Goal: Check status: Check status

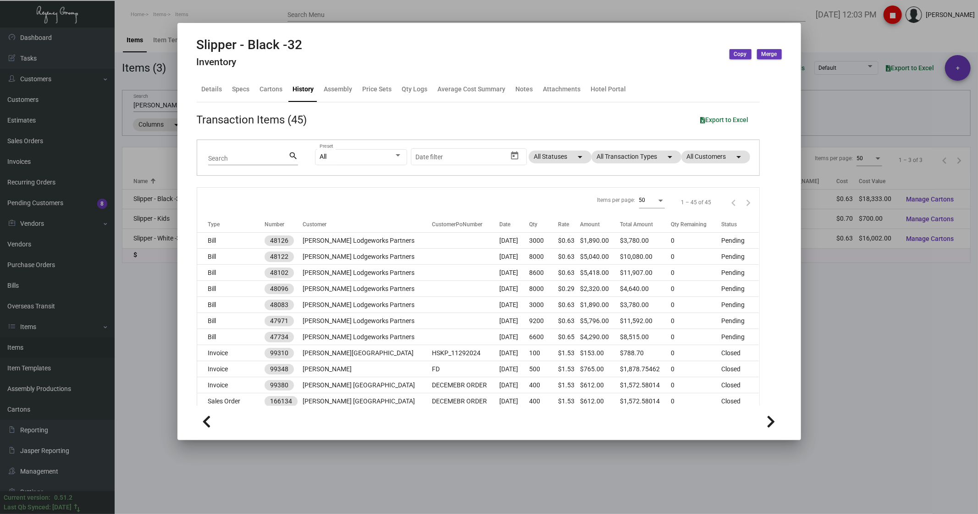
scroll to position [356, 0]
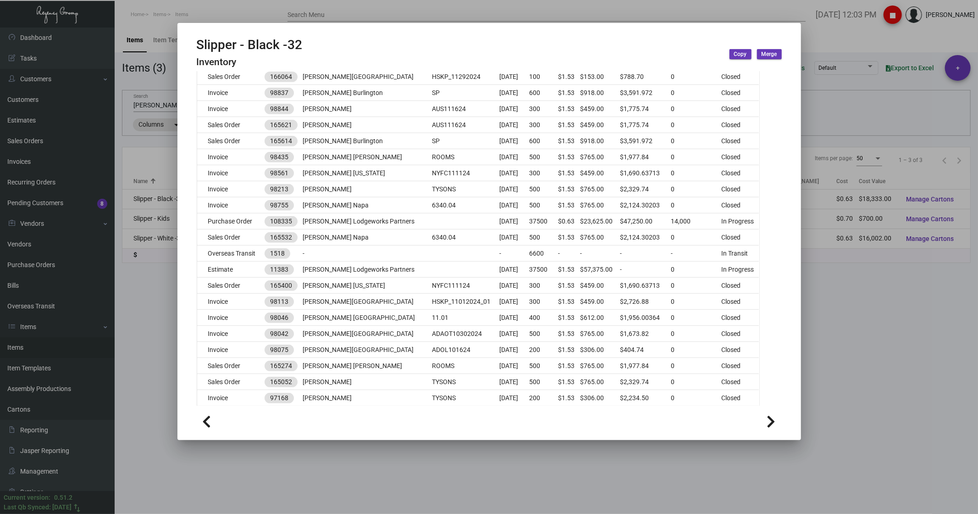
click at [211, 6] on div at bounding box center [489, 257] width 978 height 514
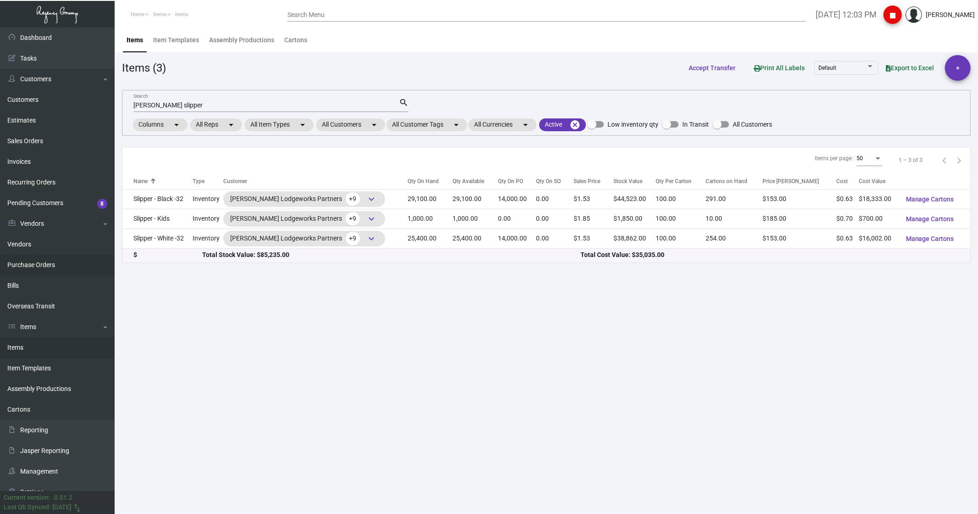
click at [33, 266] on link "Purchase Orders" at bounding box center [57, 265] width 115 height 21
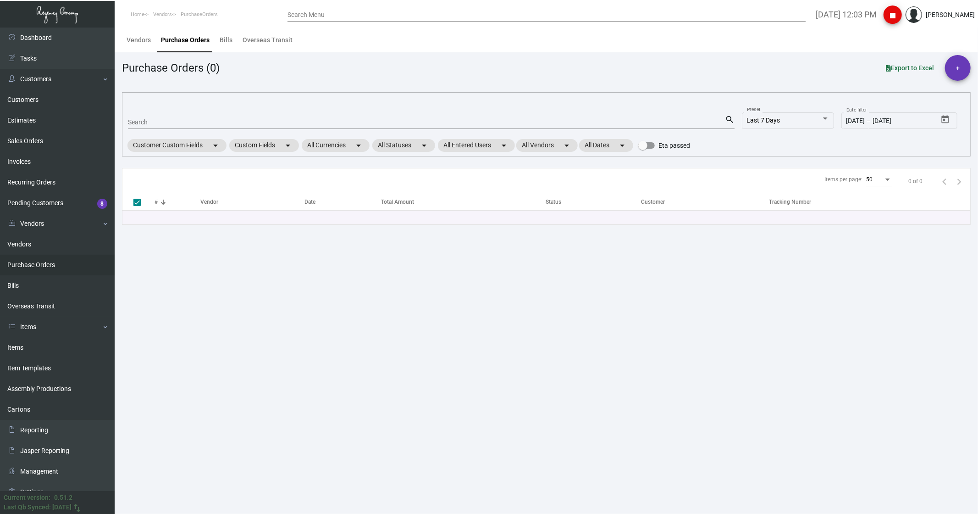
click at [143, 120] on input "Search" at bounding box center [426, 122] width 597 height 7
type input "107743"
checkbox input "false"
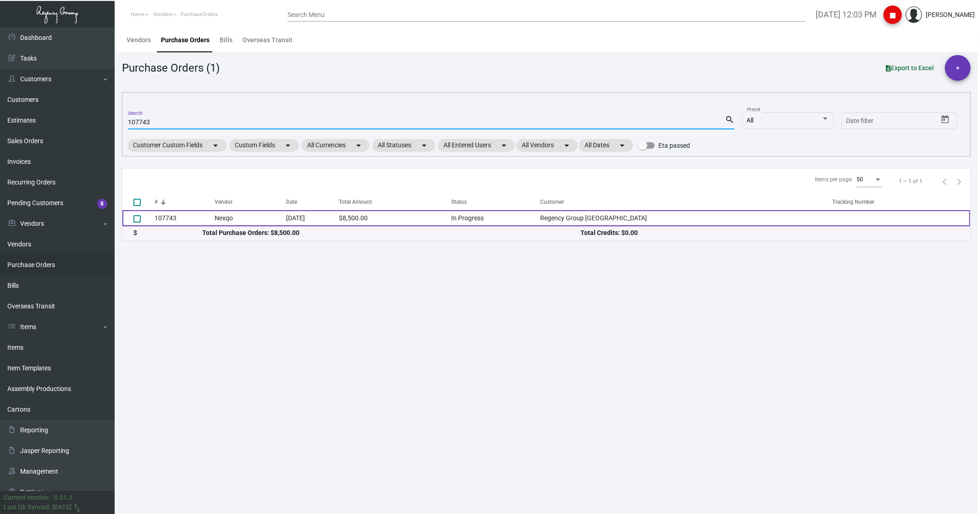
click at [195, 219] on td "107743" at bounding box center [185, 218] width 60 height 16
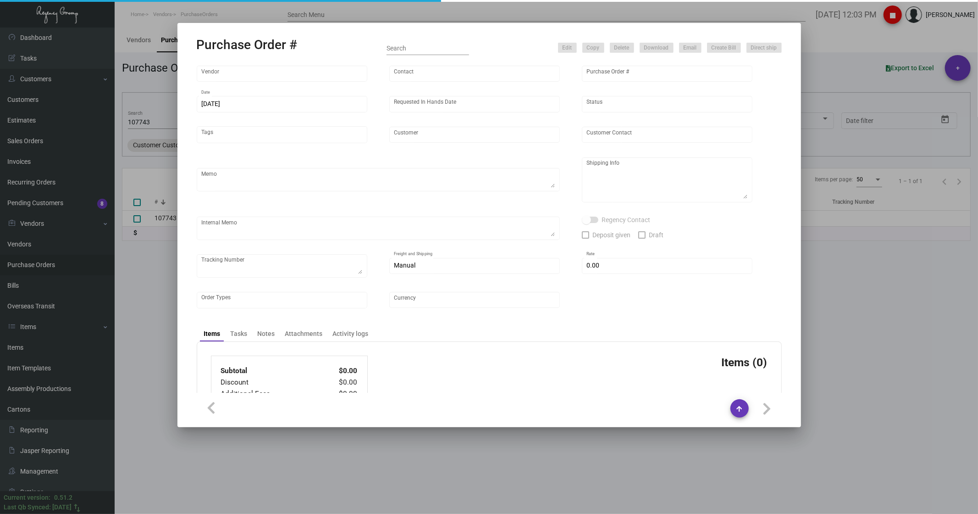
type input "Nexqo"
type input "[PERSON_NAME]"
type input "107743"
type input "[DATE]"
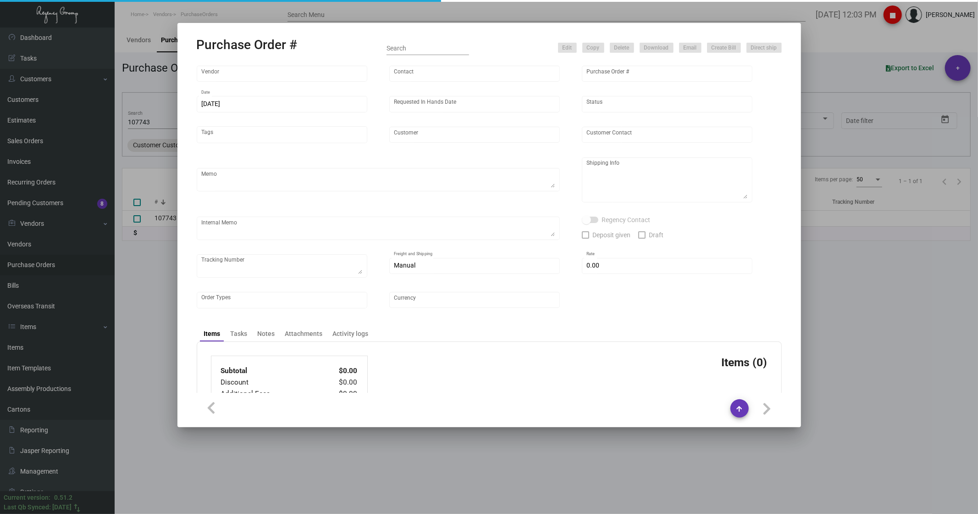
type input "Regency Group [GEOGRAPHIC_DATA]"
type textarea "By boat to our NJ warehouse."
type textarea "Regency Group NJ - [PERSON_NAME] [STREET_ADDRESS]"
type textarea "10/28 - 3k keys requested to be shipped by air."
checkbox input "true"
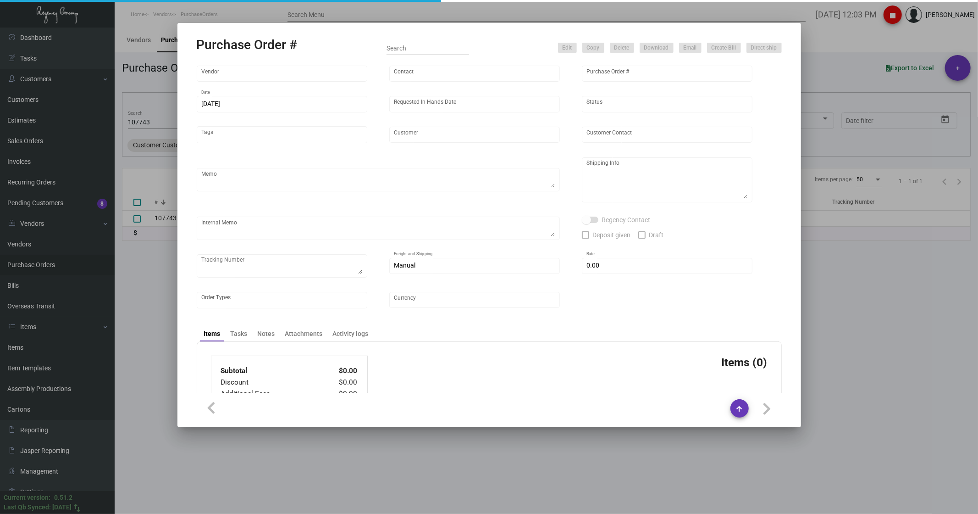
type input "$ 0.00"
type input "United States Dollar $"
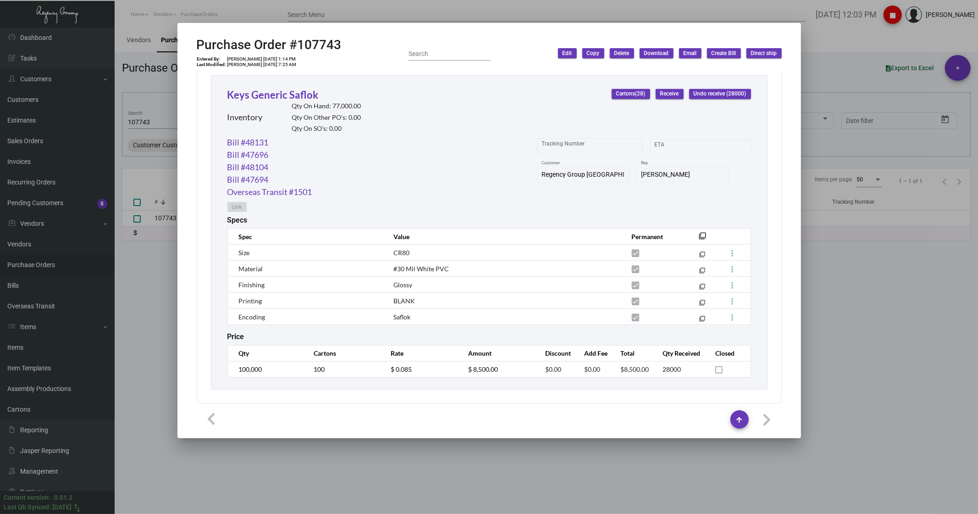
scroll to position [429, 0]
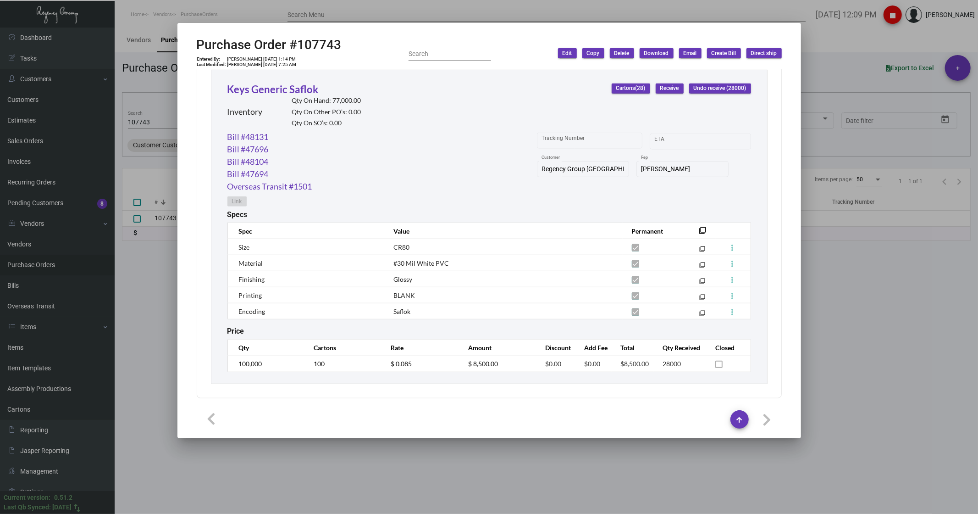
click at [157, 283] on div at bounding box center [489, 257] width 978 height 514
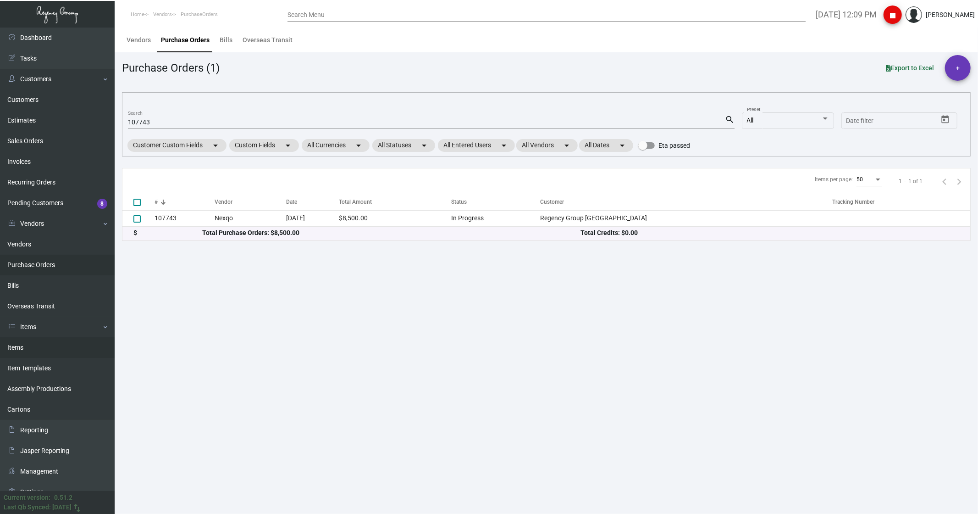
click at [11, 348] on link "Items" at bounding box center [57, 347] width 115 height 21
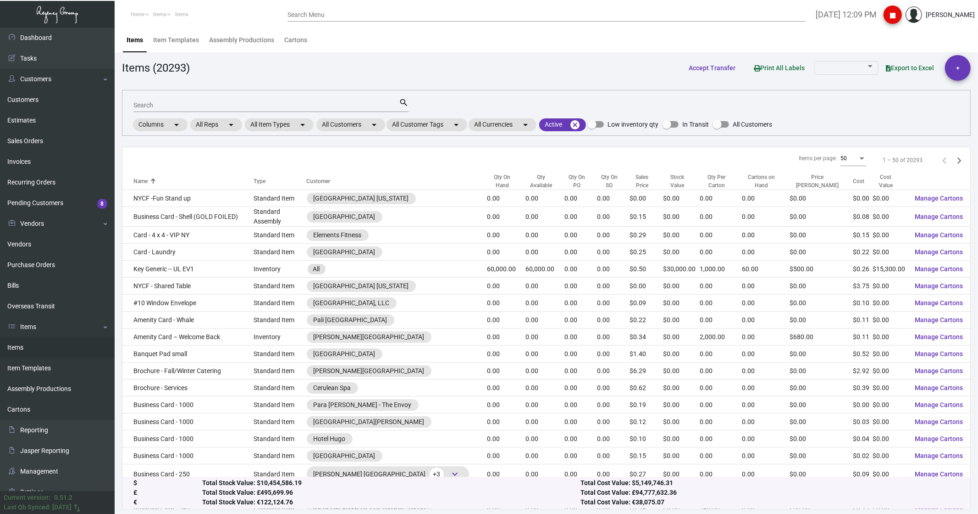
click at [157, 98] on div "Search" at bounding box center [266, 105] width 266 height 14
type input "bee"
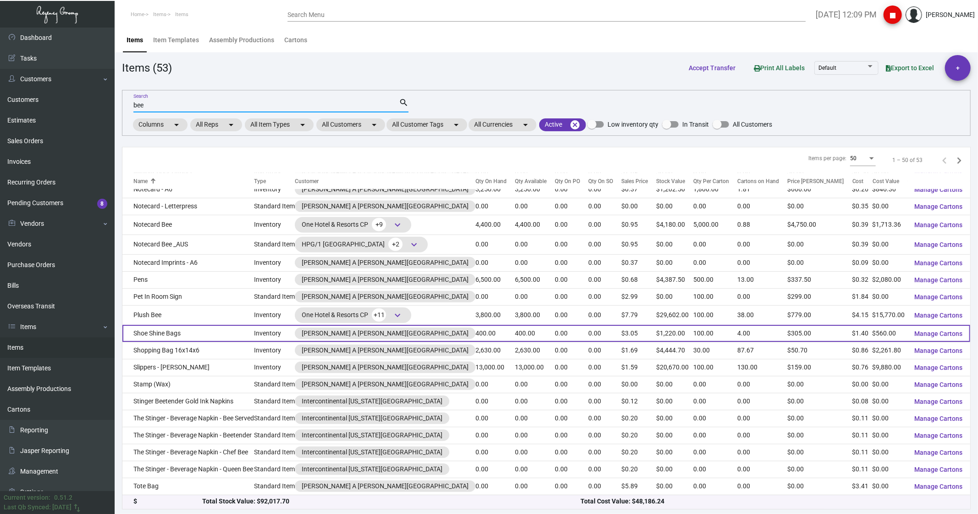
scroll to position [560, 0]
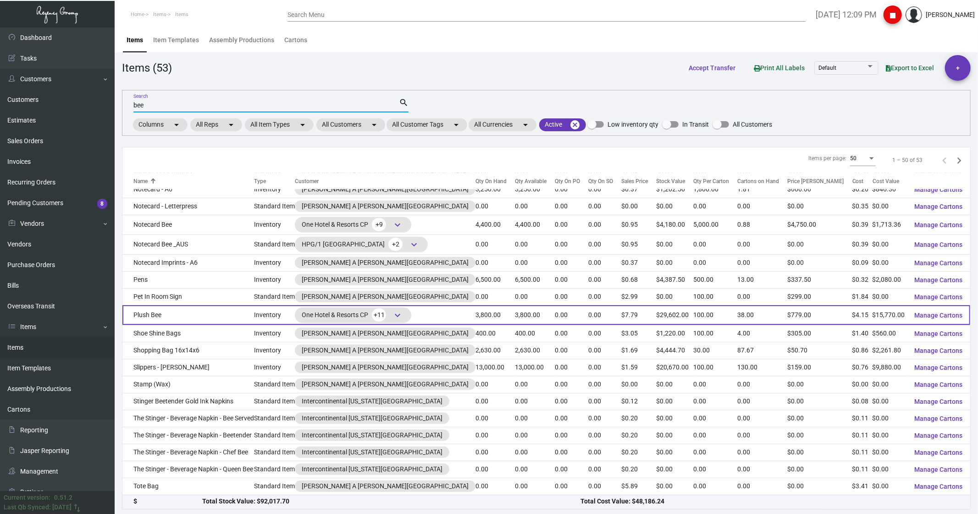
click at [161, 315] on td "Plush Bee" at bounding box center [188, 315] width 132 height 20
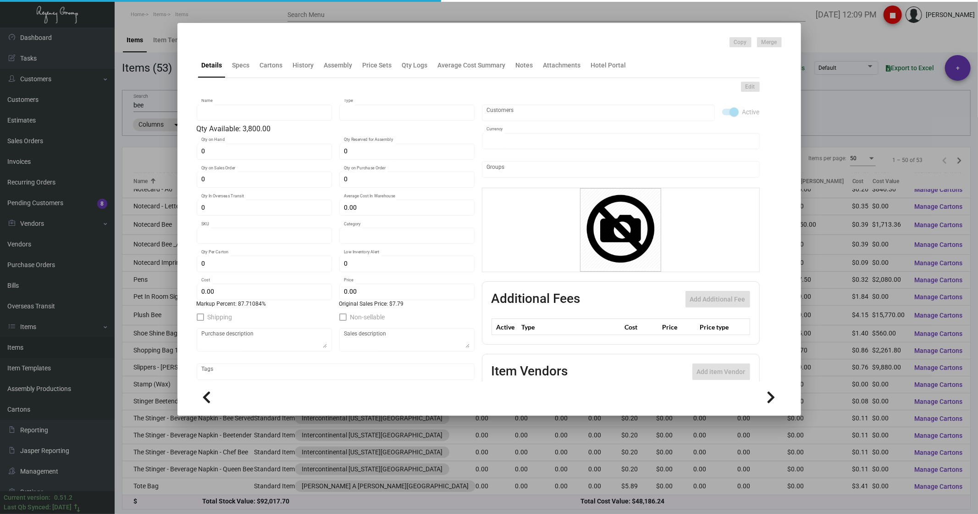
type input "Plush Bee"
type input "Inventory"
type input "3,800"
type input "$ 4.15"
type input "961-bee-68-INV"
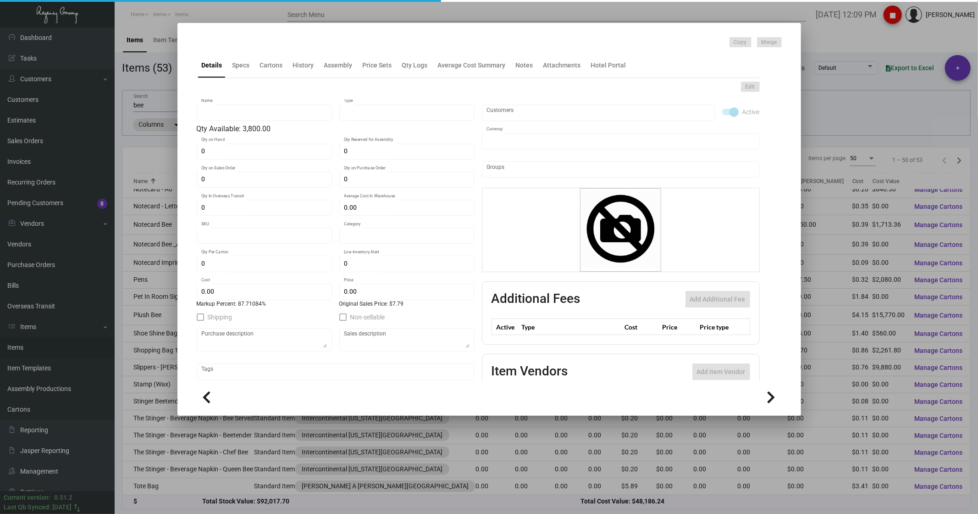
type input "Inventory"
type input "100"
type input "$ 4.15"
type input "$ 7.79"
checkbox input "true"
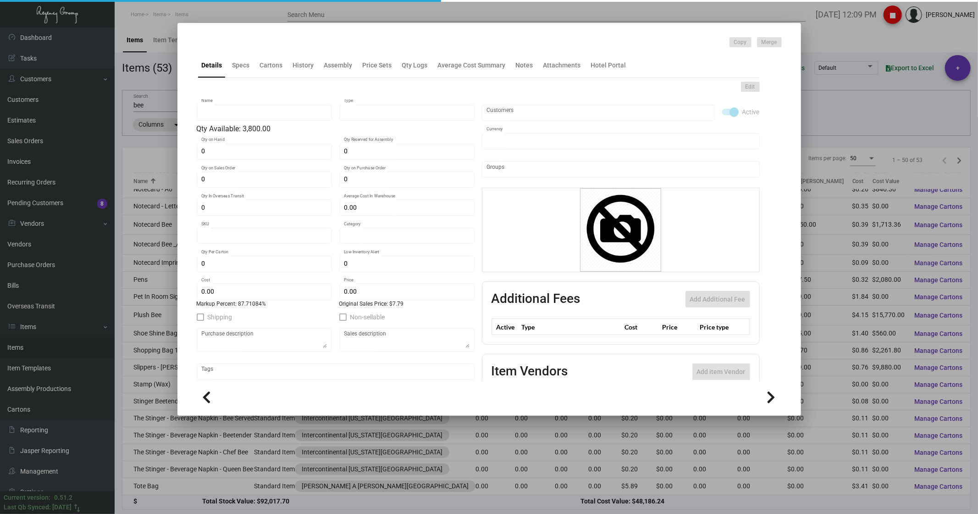
type input "United States Dollar $"
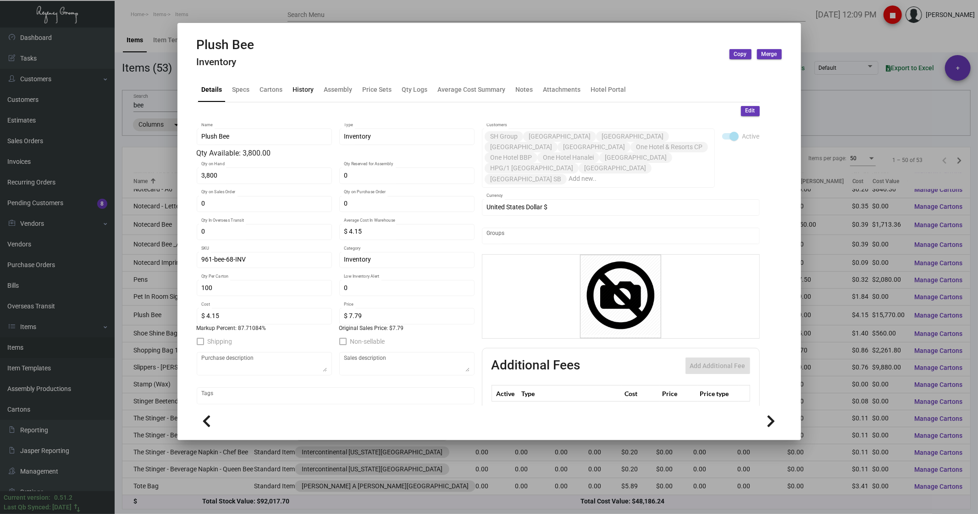
click at [300, 88] on div "History" at bounding box center [303, 89] width 21 height 10
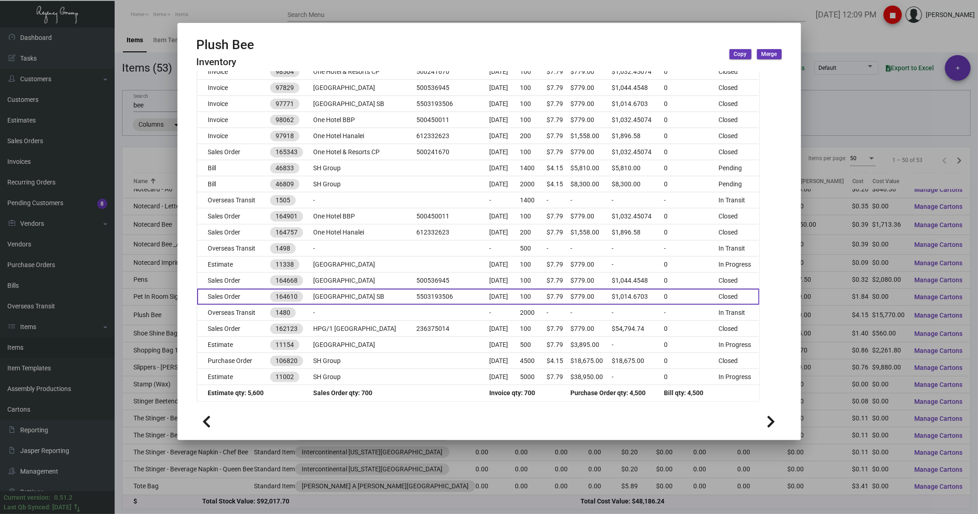
scroll to position [218, 0]
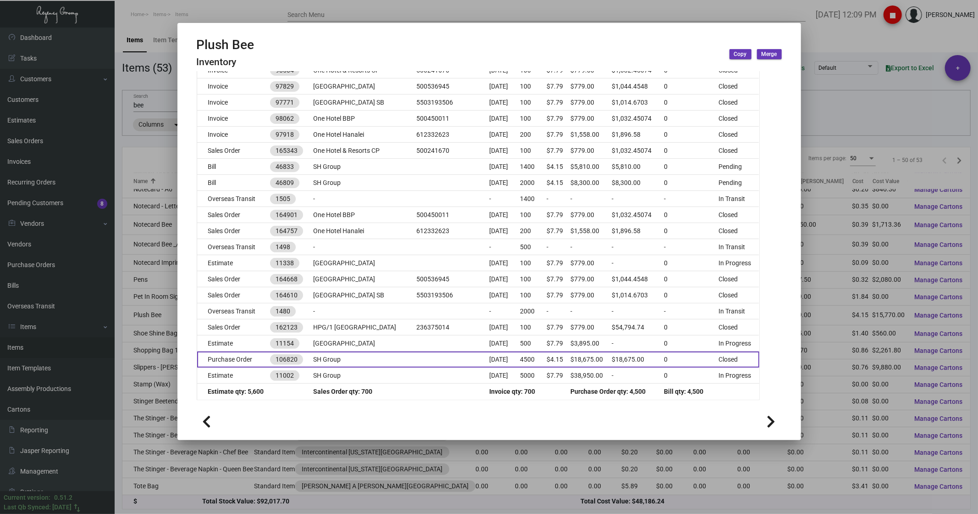
click at [244, 356] on td "Purchase Order" at bounding box center [233, 359] width 73 height 16
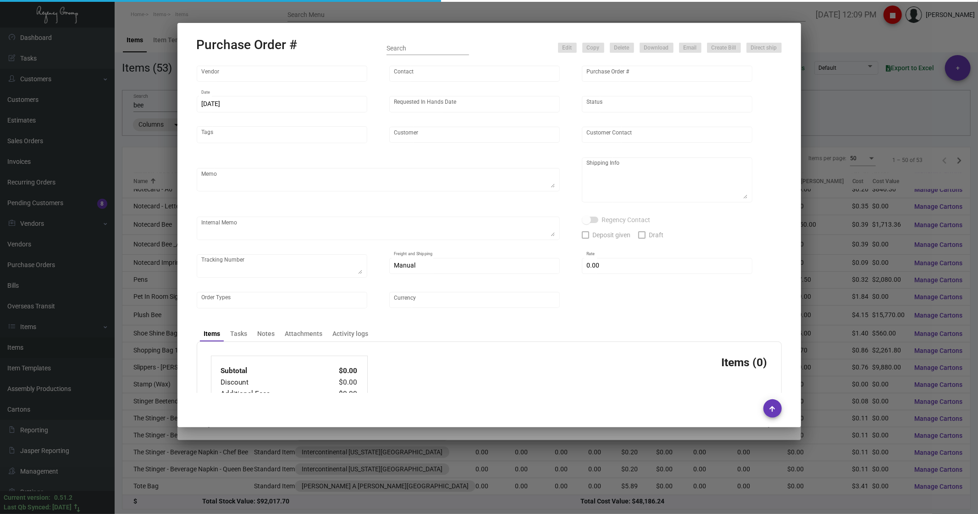
type input "Hangzhou [PERSON_NAME] Leisure Product Co. LTD"
type input "[PERSON_NAME]"
type input "106820"
type input "[DATE]"
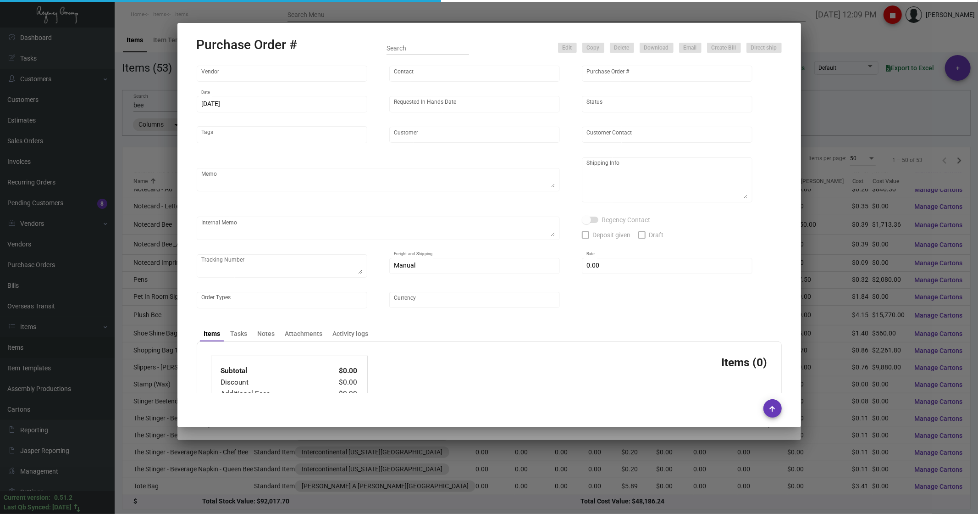
type input "SH Group"
type textarea "600 pcs to [GEOGRAPHIC_DATA]. Please let us know when the production is ready, …"
type textarea "*WAREHOUSE* - please remove all the plastic packing before shipping to the clie…"
type input "$ 0.00"
type input "United States Dollar $"
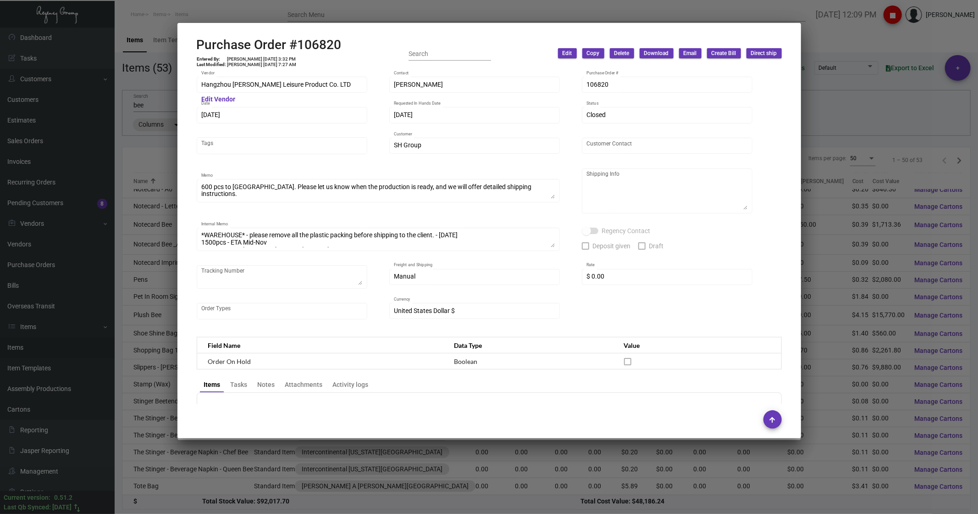
click at [858, 48] on div at bounding box center [489, 257] width 978 height 514
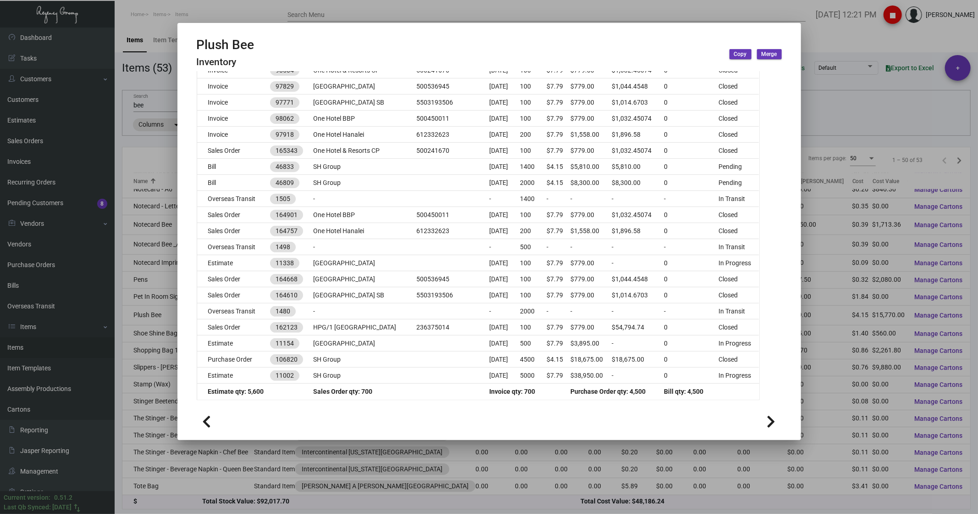
scroll to position [217, 0]
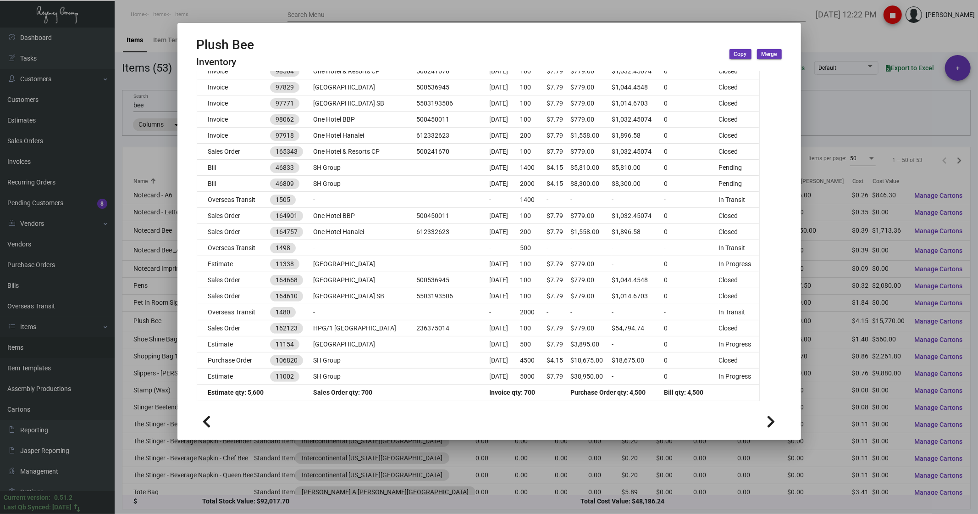
click at [138, 20] on div at bounding box center [489, 257] width 978 height 514
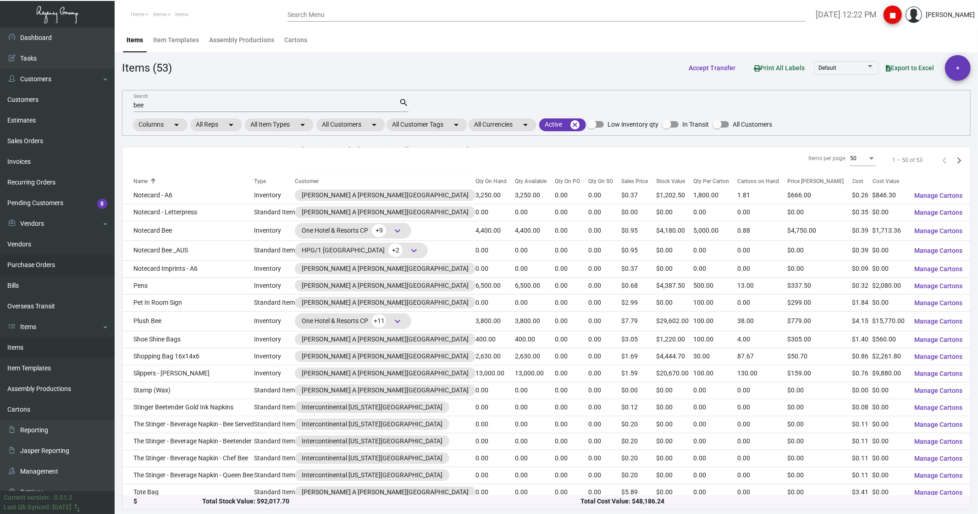
click at [21, 265] on link "Purchase Orders" at bounding box center [57, 265] width 115 height 21
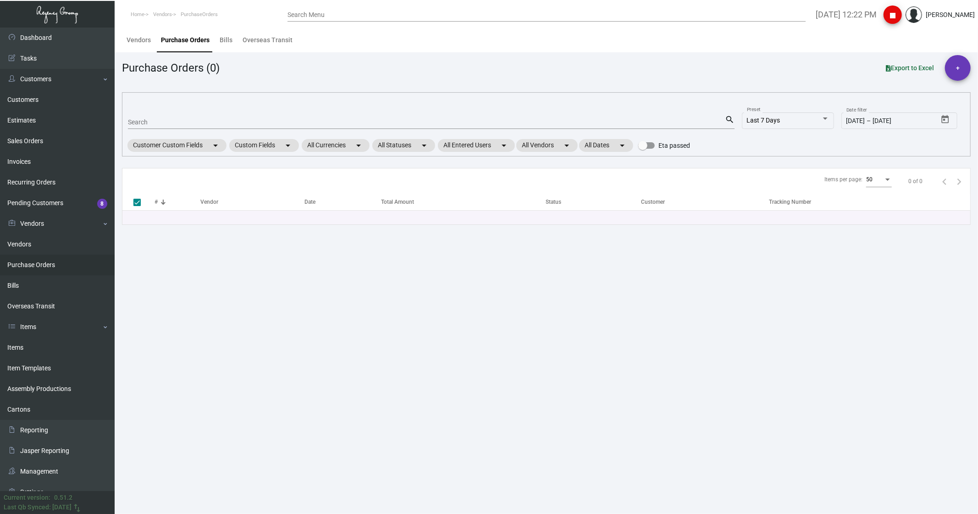
click at [143, 119] on input "Search" at bounding box center [426, 122] width 597 height 7
type input "107522"
checkbox input "false"
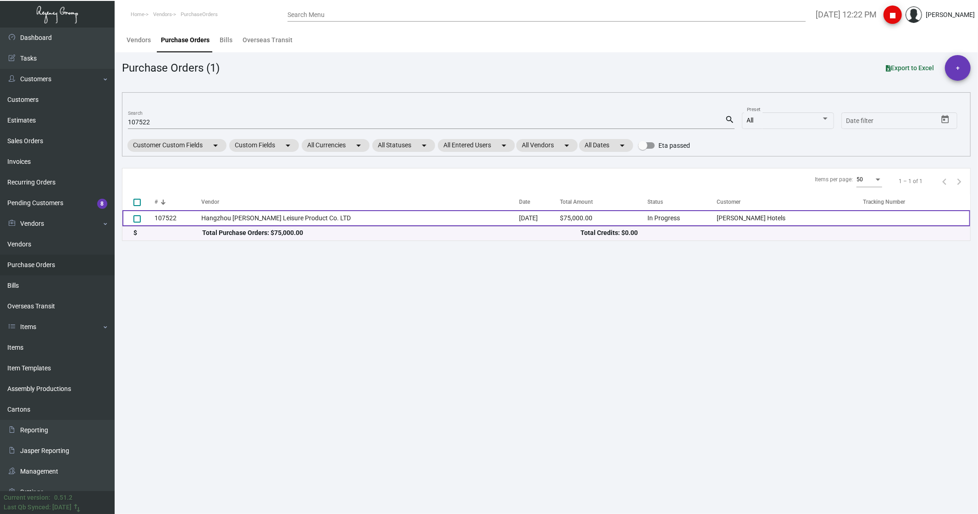
click at [228, 214] on td "Hangzhou [PERSON_NAME] Leisure Product Co. LTD" at bounding box center [360, 218] width 318 height 16
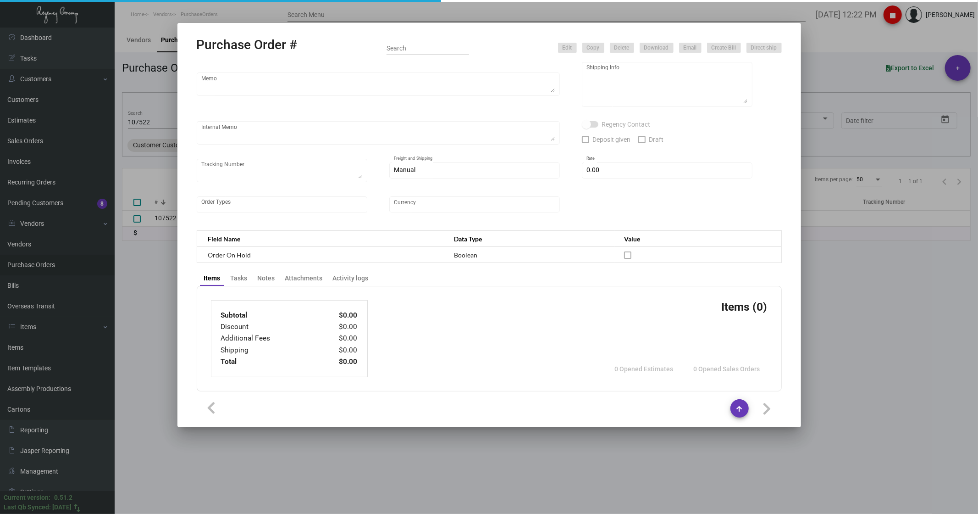
scroll to position [100, 0]
type input "Hangzhou [PERSON_NAME] Leisure Product Co. LTD"
type input "[PERSON_NAME]"
type input "107522"
type input "[DATE]"
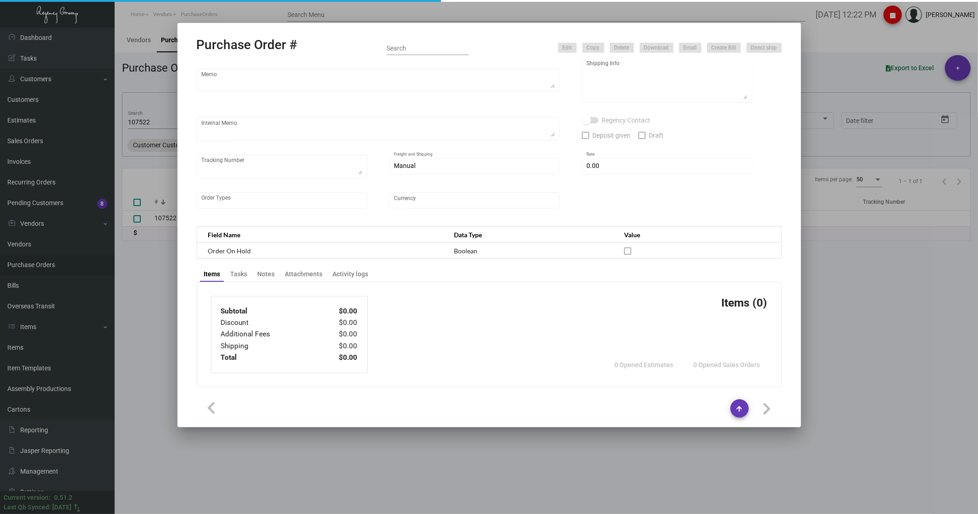
type input "[DATE]"
type input "[PERSON_NAME] Hotels"
type textarea "Please ship 20k once the production is complete. Boat to [GEOGRAPHIC_DATA]. For…"
type textarea "Regency Group NJ - [PERSON_NAME] [STREET_ADDRESS]"
checkbox input "true"
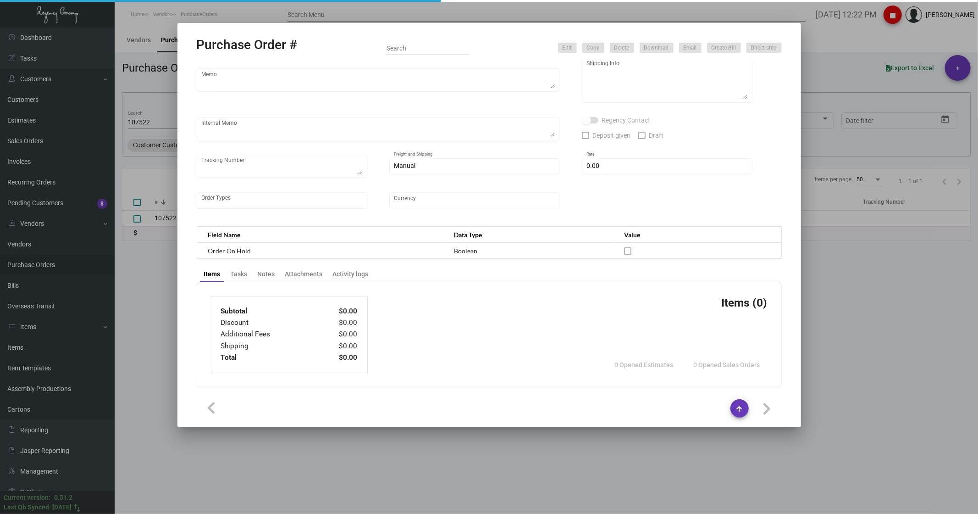
type input "$ 0.00"
type input "United States Dollar $"
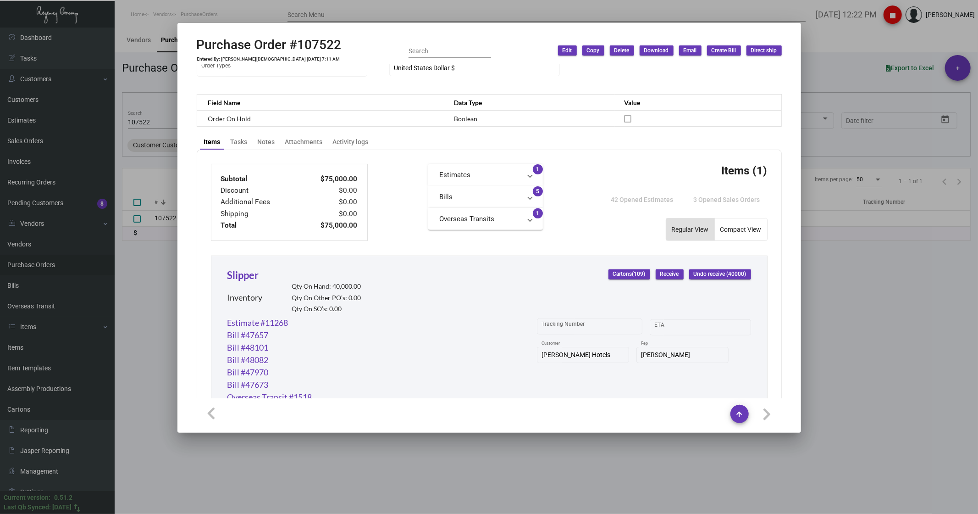
scroll to position [305, 0]
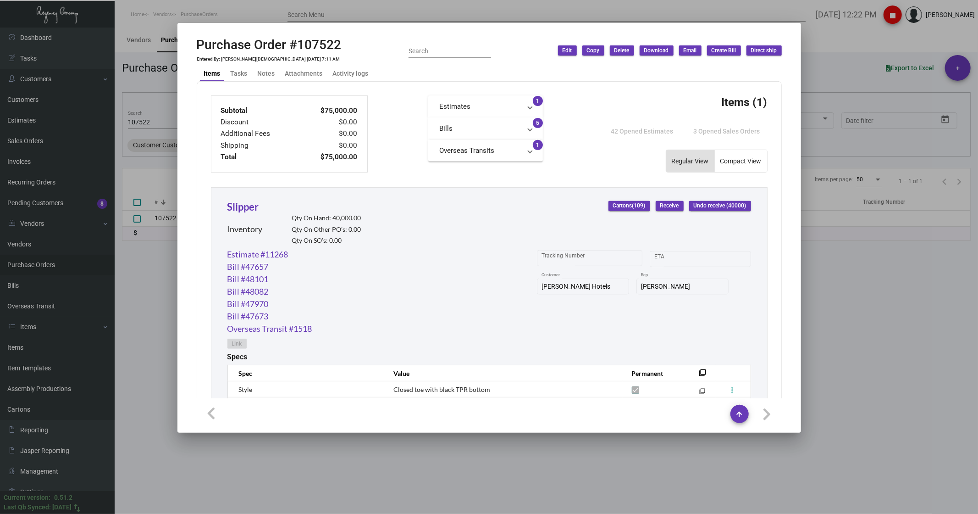
click at [241, 213] on div "Slipper Inventory Qty On Hand: 40,000.00 Qty On Other PO’s: 0.00 Qty On SO’s: 0…" at bounding box center [294, 223] width 134 height 49
click at [245, 209] on link "Slipper" at bounding box center [243, 206] width 32 height 12
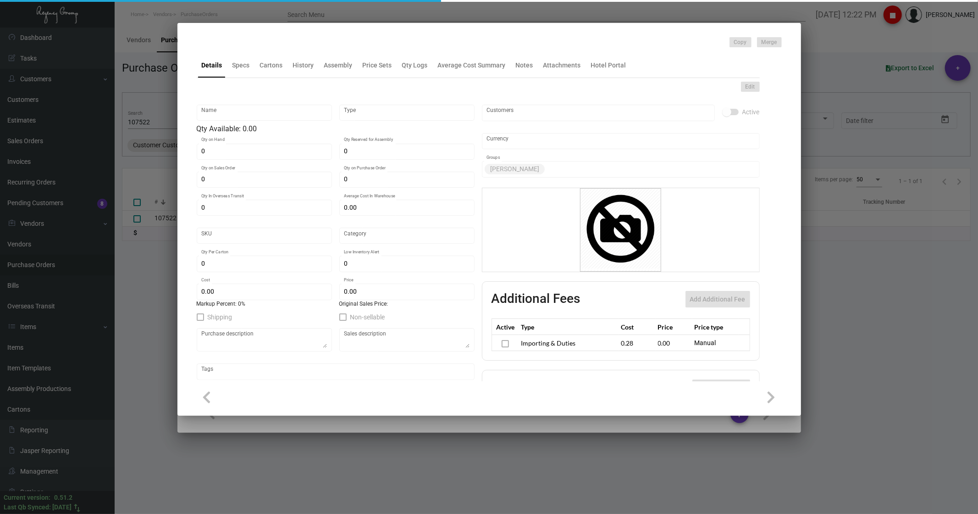
type input "Slipper"
type input "Inventory"
type input "40,000"
type input "35,000"
type input "10,000"
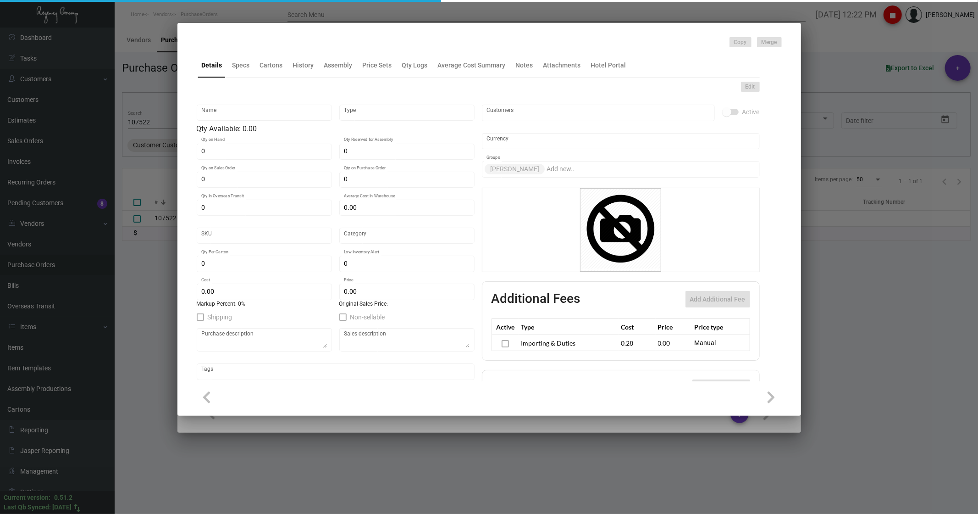
type input "$ 0.91751"
type input "3169"
type input "Overseas"
type input "100"
type input "4,500"
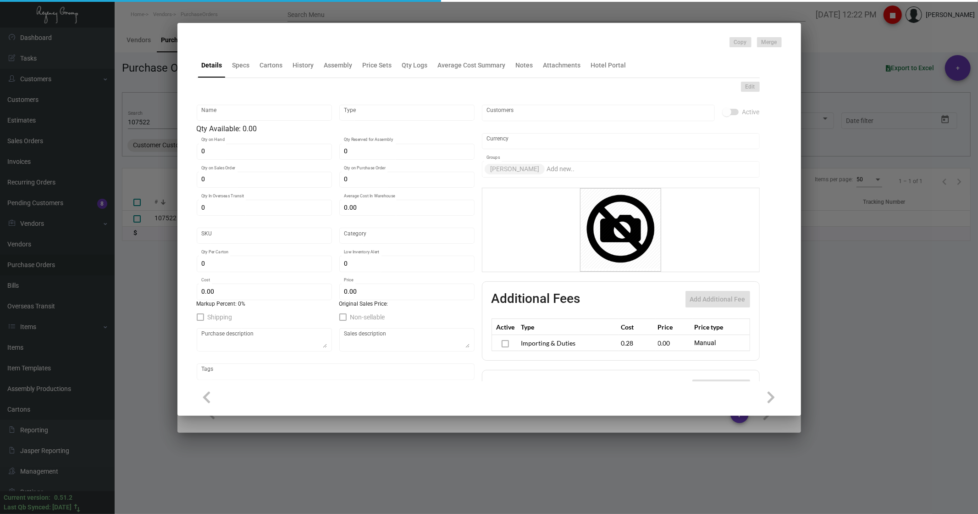
type input "$ 1.00"
type input "$ 2.09"
checkbox input "true"
type input "United States Dollar $"
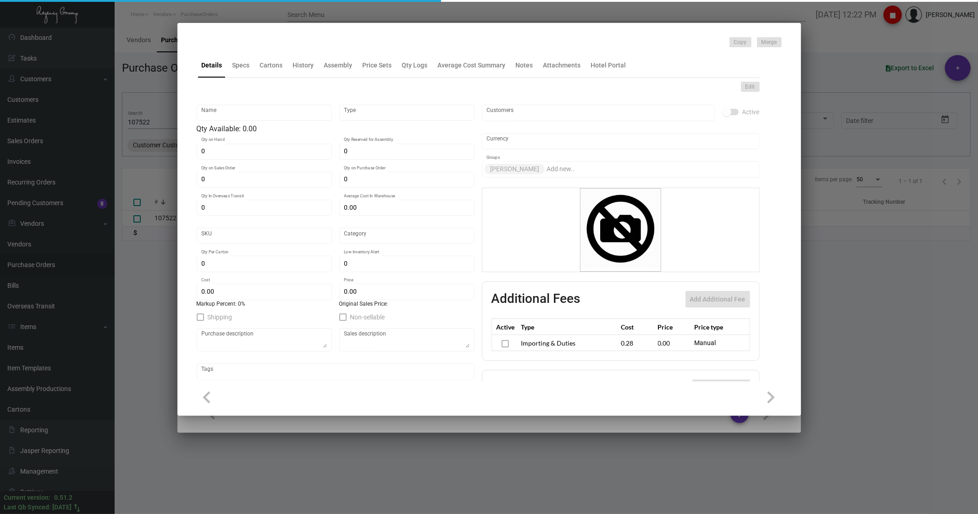
type input "$ 0.28"
type input "$ 0.00"
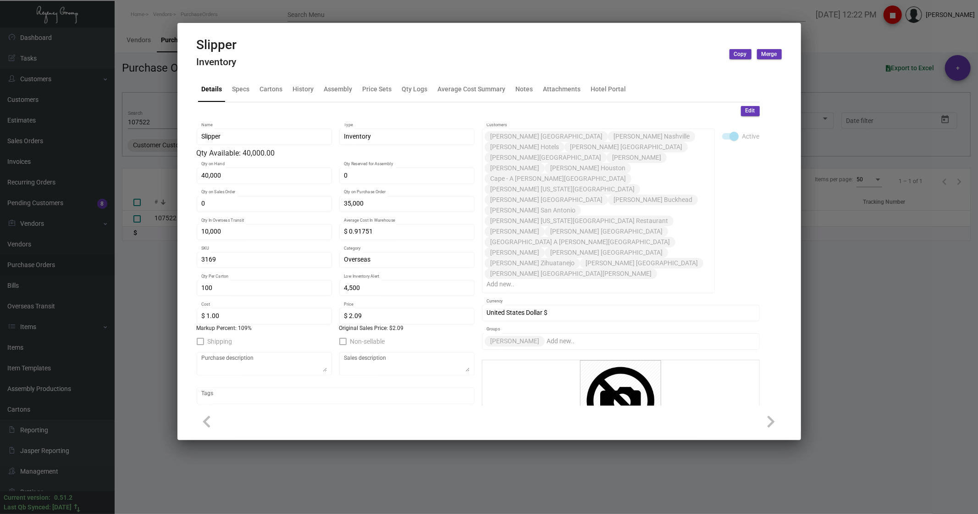
click at [157, 88] on div at bounding box center [489, 257] width 978 height 514
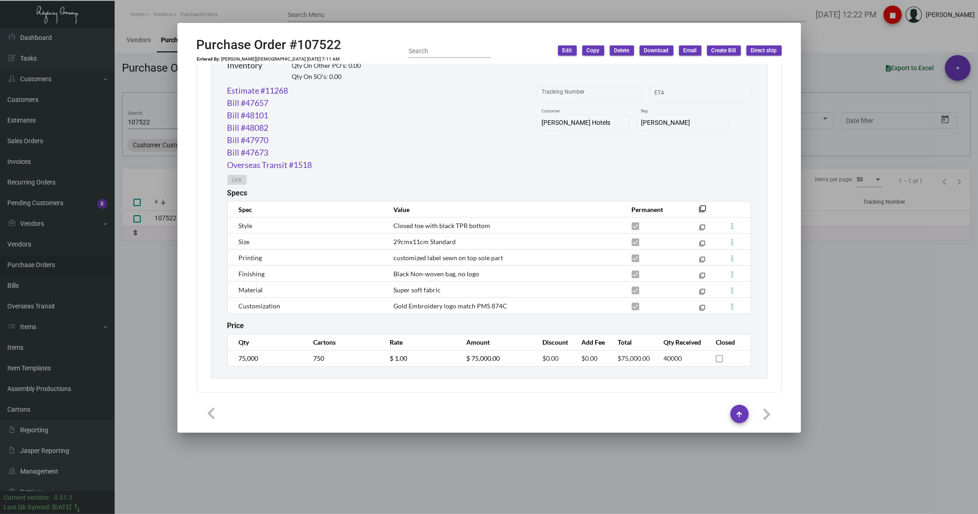
scroll to position [469, 0]
click at [881, 43] on div at bounding box center [489, 257] width 978 height 514
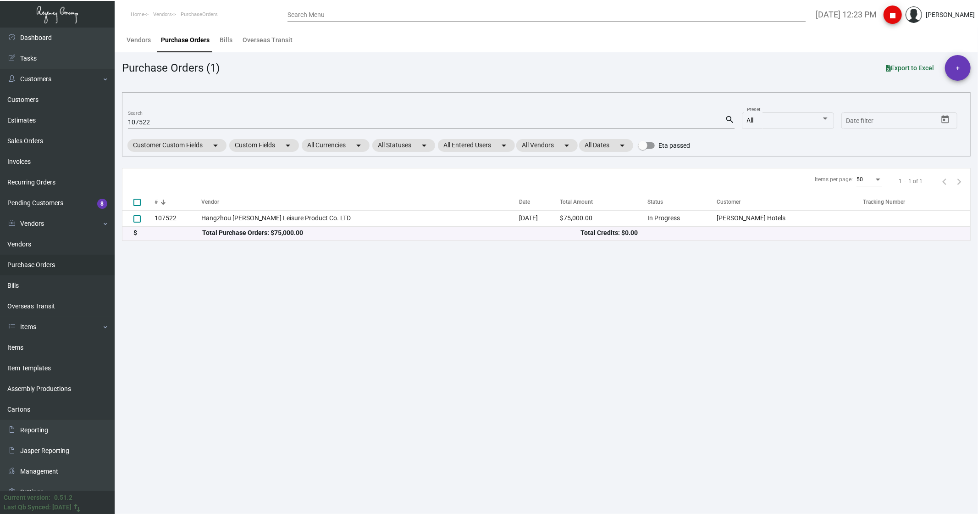
click at [152, 119] on input "107522" at bounding box center [426, 122] width 597 height 7
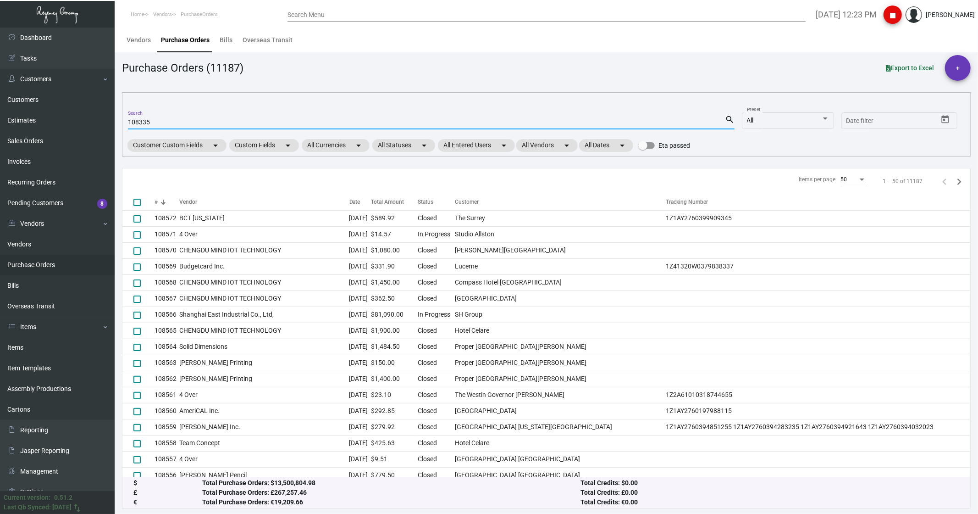
type input "108335"
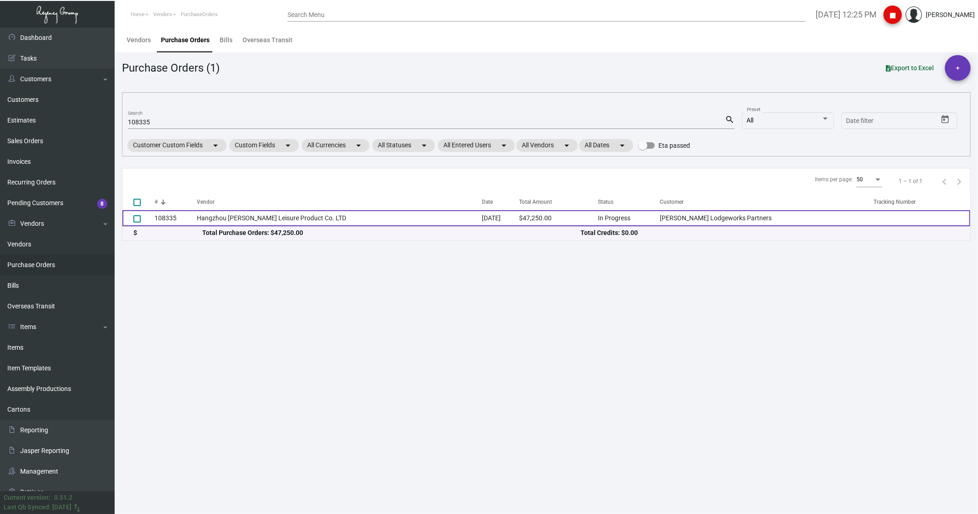
click at [257, 218] on td "Hangzhou [PERSON_NAME] Leisure Product Co. LTD" at bounding box center [340, 218] width 286 height 16
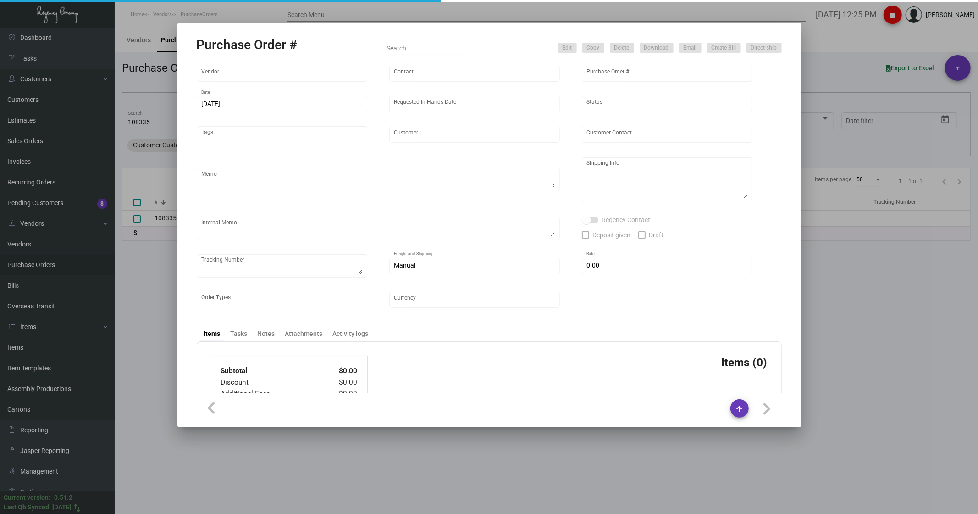
type input "Hangzhou [PERSON_NAME] Leisure Product Co. LTD"
type input "[PERSON_NAME]"
type input "108335"
type input "[DATE]"
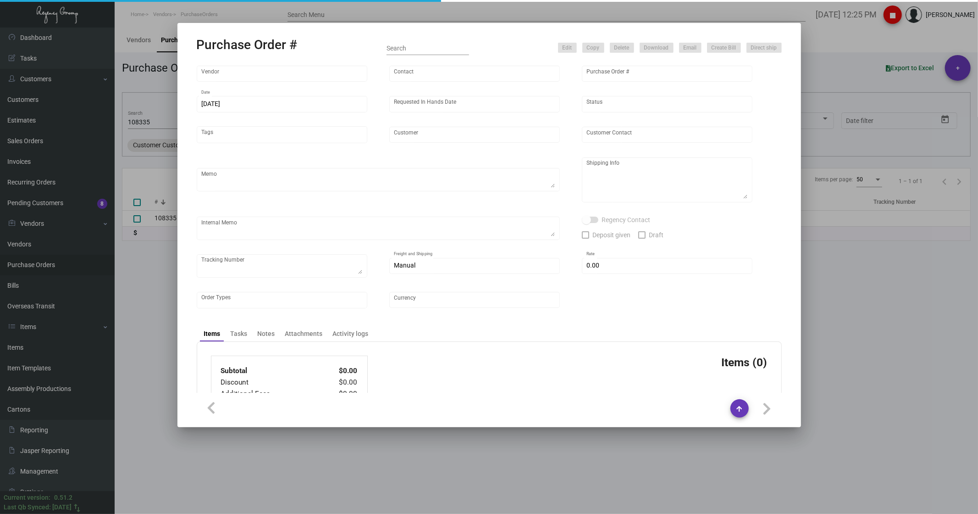
type input "[PERSON_NAME] Lodgeworks Partners"
type textarea "10K per color for the first batch, rest pending shipping instruction"
type textarea "Regency Group NJ - [PERSON_NAME] [STREET_ADDRESS]"
checkbox input "true"
type input "$ 0.00"
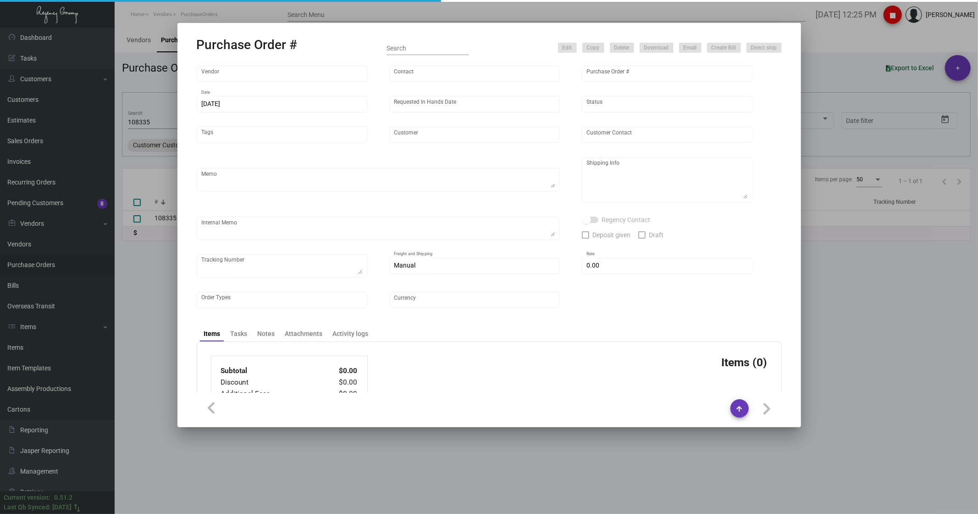
type input "United States Dollar $"
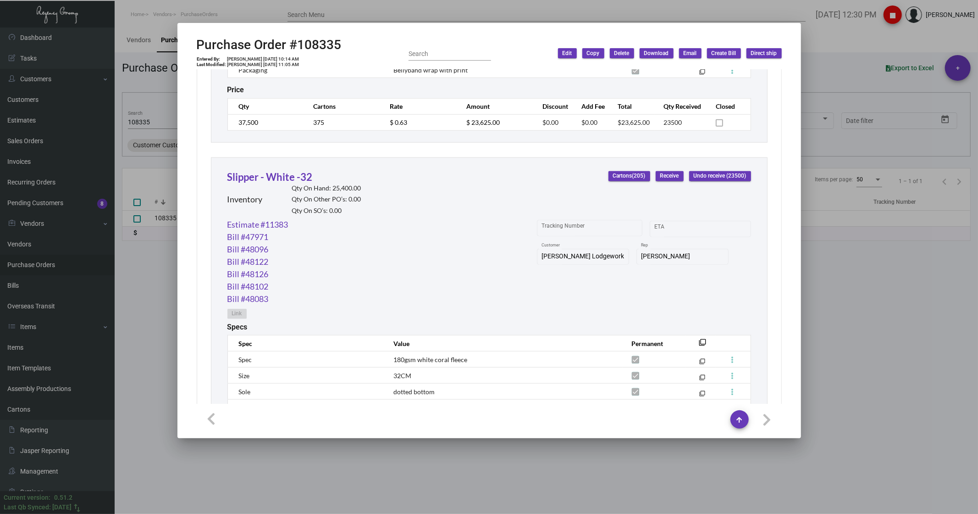
scroll to position [708, 0]
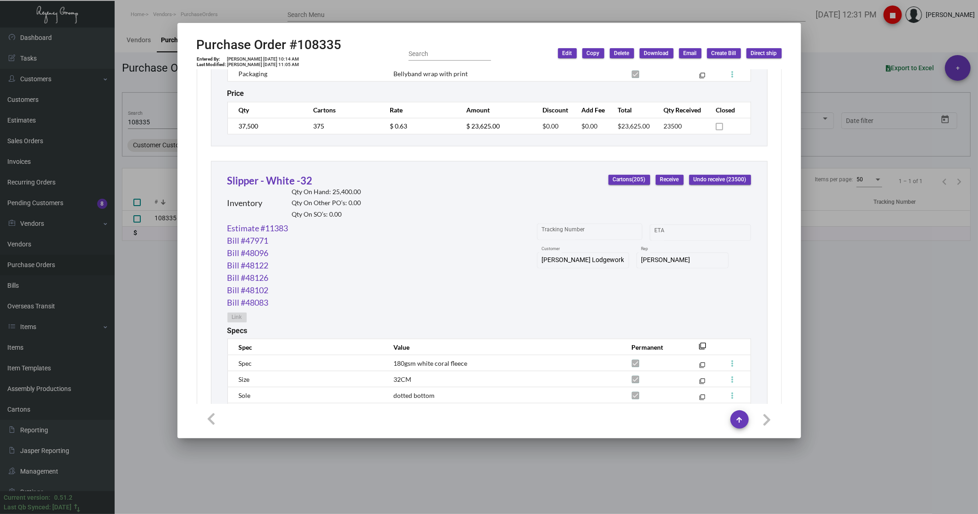
click at [150, 121] on div at bounding box center [489, 257] width 978 height 514
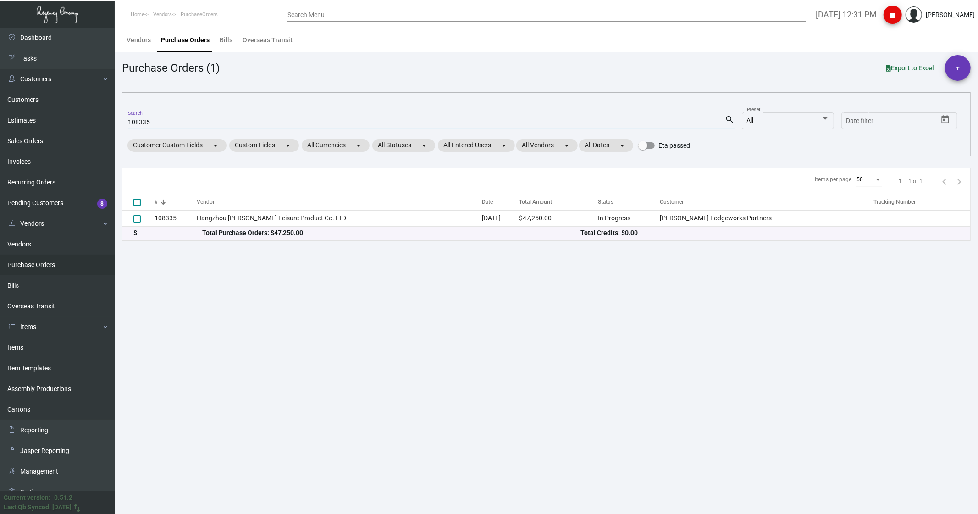
click at [150, 122] on input "108335" at bounding box center [426, 122] width 597 height 7
click at [149, 122] on input "108335" at bounding box center [426, 122] width 597 height 7
type input "09962"
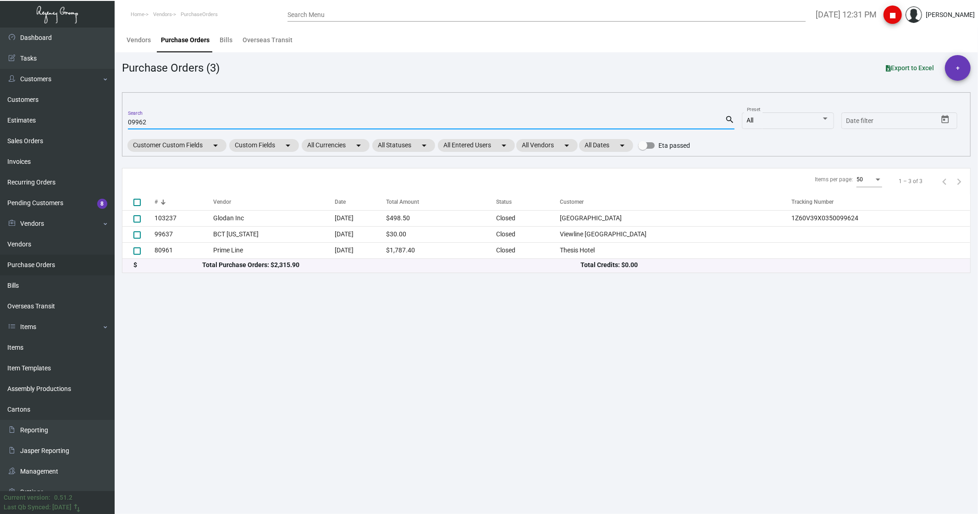
click at [175, 117] on div "09962 Search" at bounding box center [426, 122] width 597 height 14
drag, startPoint x: 175, startPoint y: 117, endPoint x: 143, endPoint y: 154, distance: 49.4
click at [158, 113] on mat-form-field "09962 Search search" at bounding box center [431, 121] width 607 height 28
click at [31, 343] on link "Items" at bounding box center [57, 347] width 115 height 21
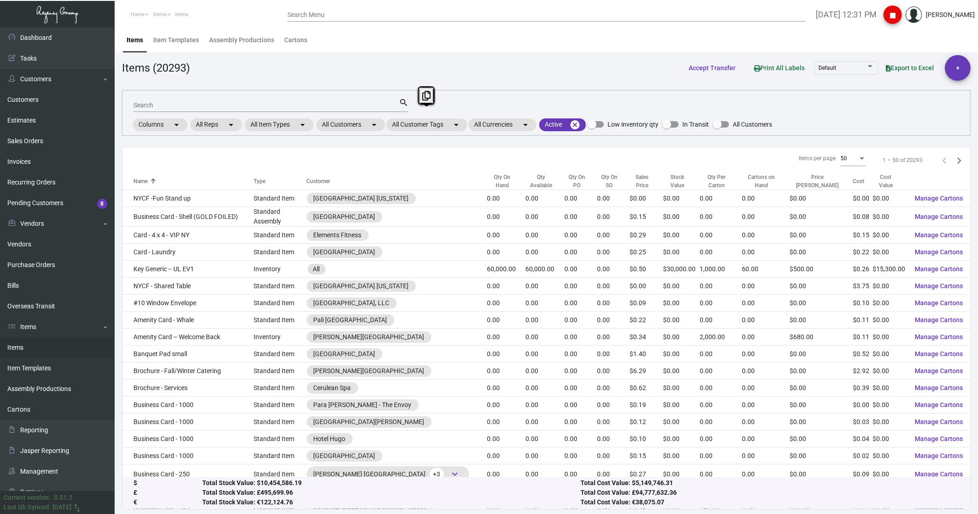
click at [167, 102] on input "Search" at bounding box center [266, 105] width 266 height 7
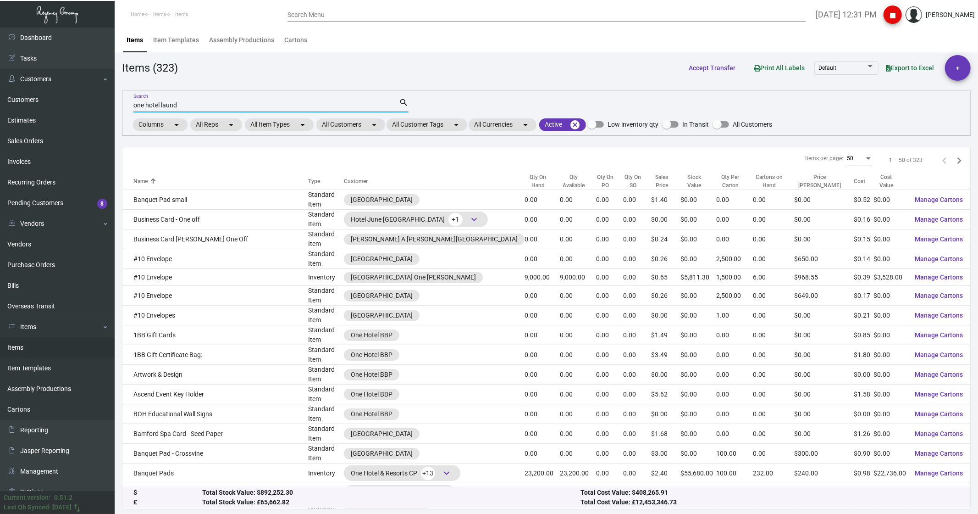
type input "one hotel laund"
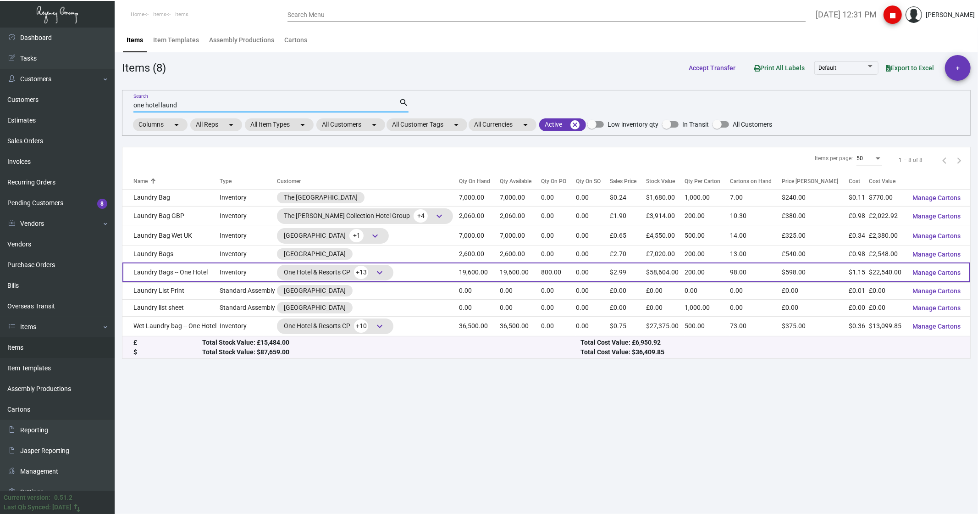
click at [164, 274] on td "Laundry Bags -- One Hotel" at bounding box center [170, 272] width 97 height 20
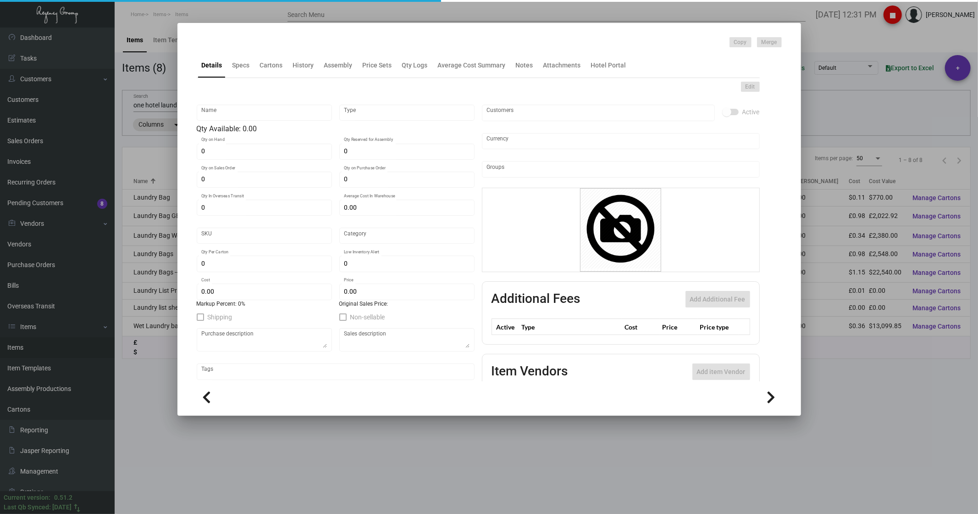
type input "Laundry Bags -- One Hotel"
type input "Inventory"
type input "19,600"
type input "800"
type input "1,500"
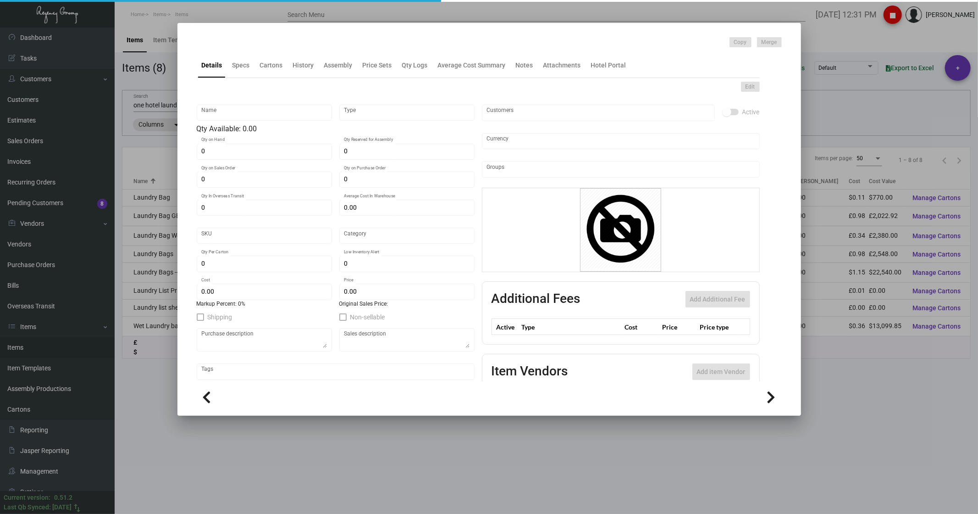
type input "$ 4.25"
type input "39"
type input "Standard"
type input "200"
type input "3,000"
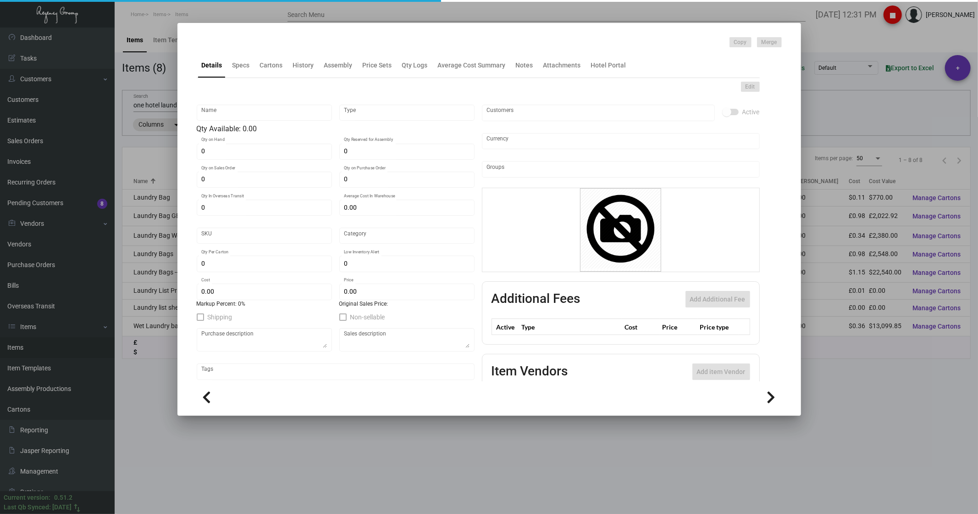
type input "$ 1.15"
type input "$ 2.99"
type textarea "Laundry Bags: size 17"W x 23"H, recycled 100% cotton stock, printing 2 color on…"
type textarea "Laundry Bags"
checkbox input "true"
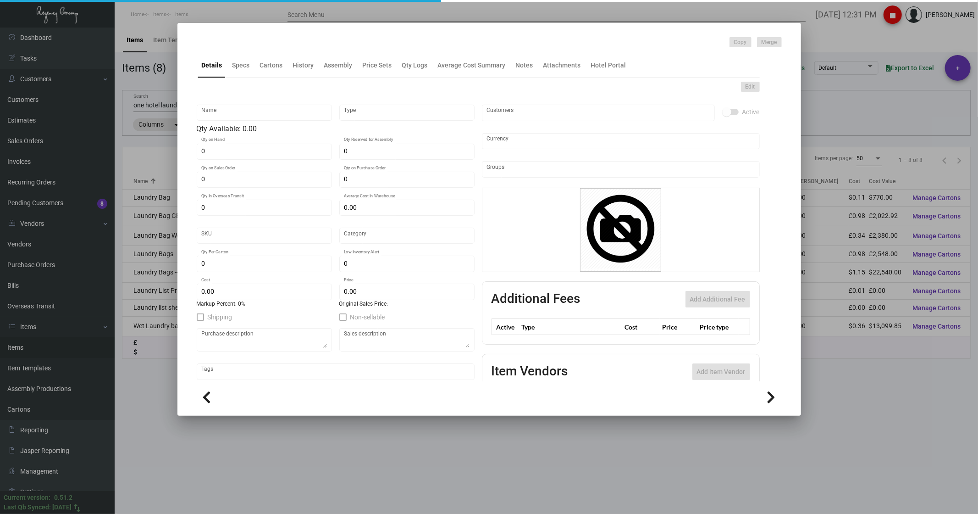
checkbox input "true"
type input "United States Dollar $"
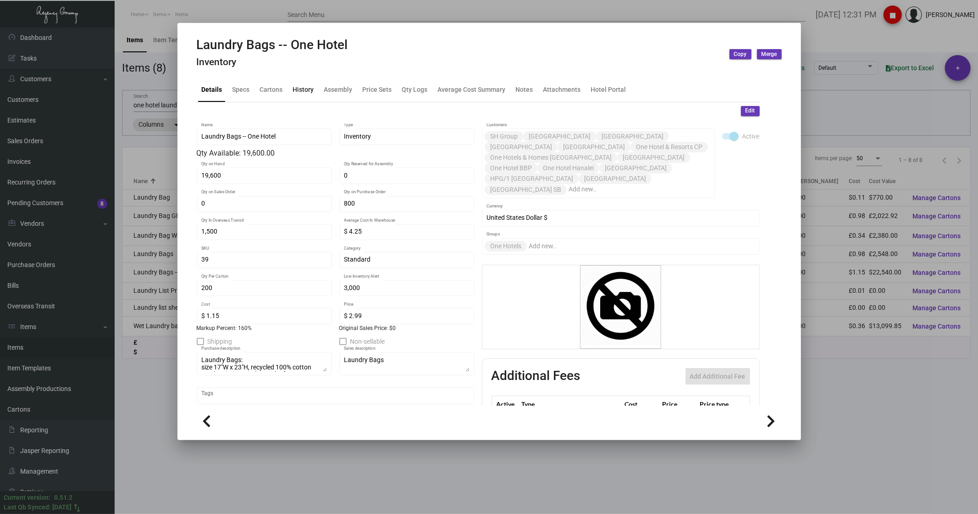
click at [295, 94] on div "History" at bounding box center [303, 89] width 28 height 22
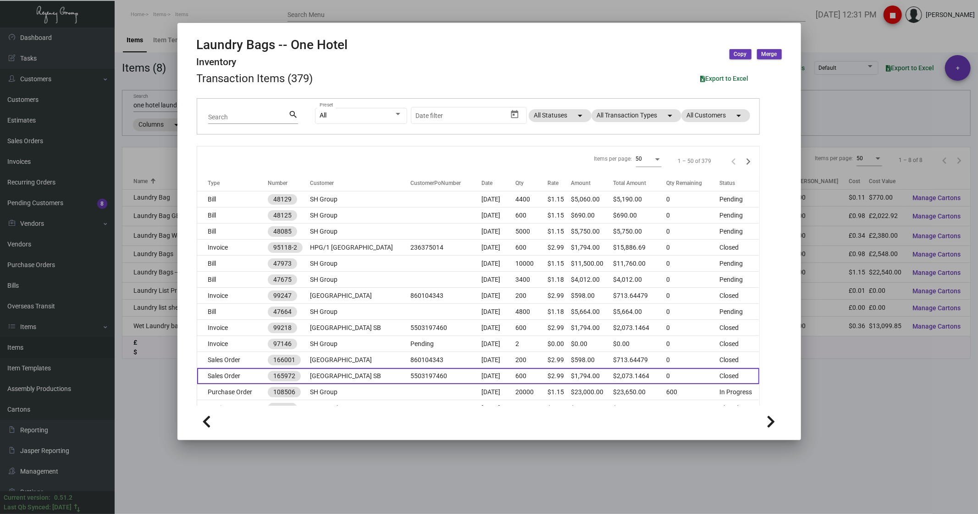
scroll to position [51, 0]
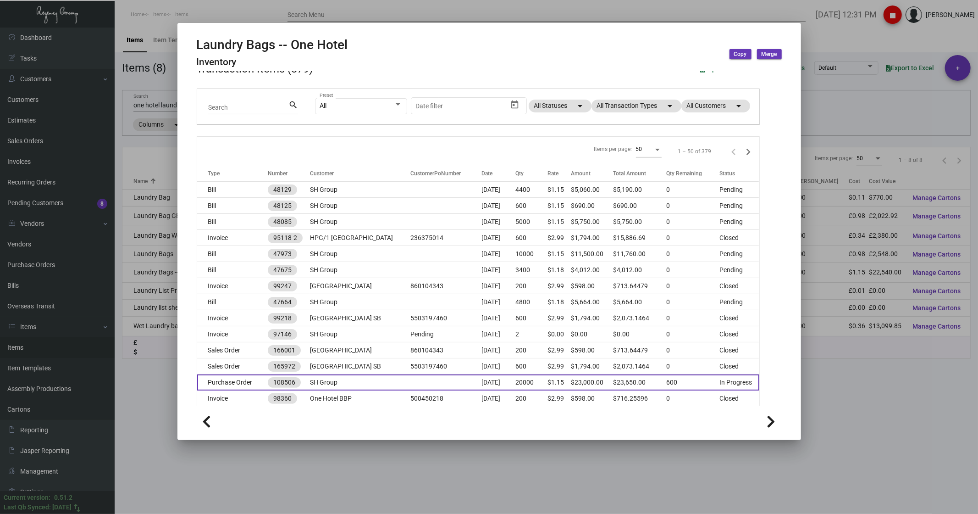
click at [239, 375] on td "Purchase Order" at bounding box center [232, 382] width 71 height 16
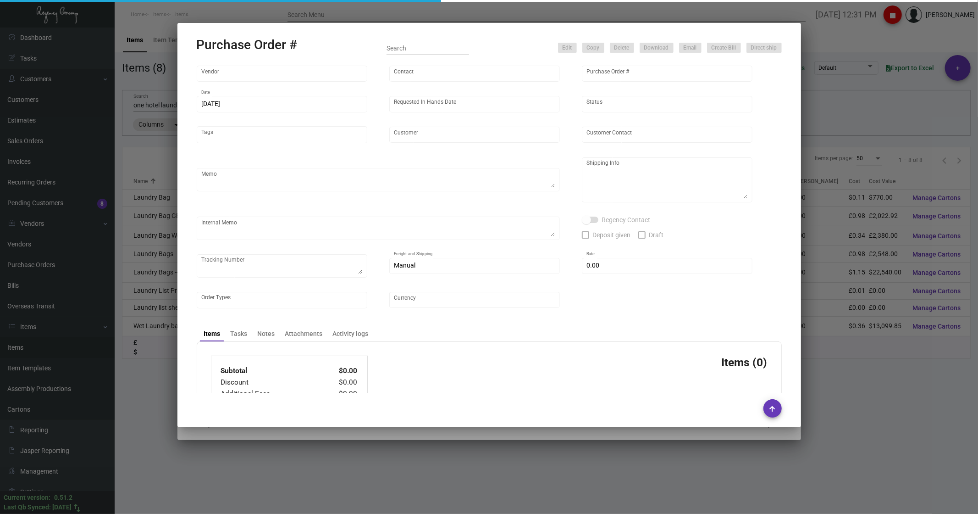
type input "Hangzhou [PERSON_NAME] Leisure Product Co. LTD"
type input "[PERSON_NAME]"
type input "108506"
type input "[DATE]"
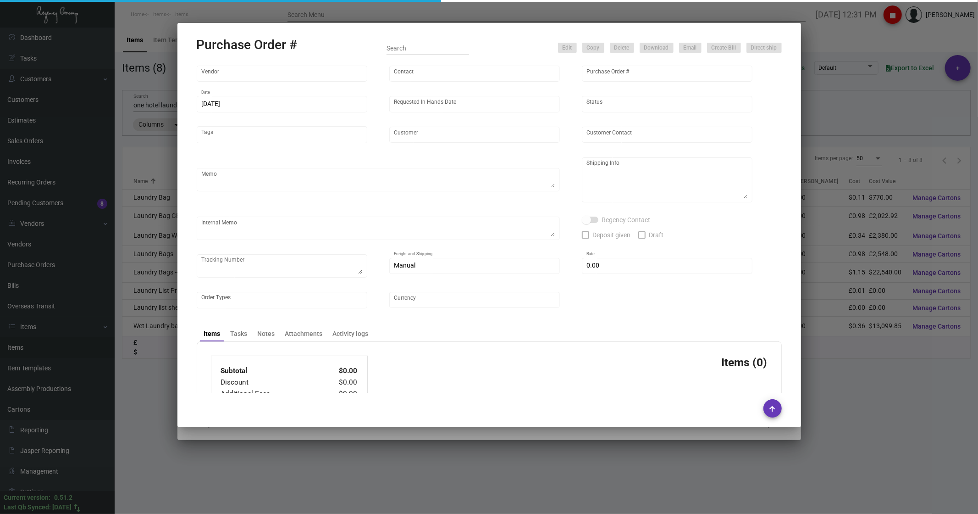
type input "SH Group"
type textarea "comb and 10K laundry bag ship out before CNY. 2600pcs laundry bag and 500pcs co…"
type textarea "Regency Group NJ - [PERSON_NAME] [STREET_ADDRESS]"
checkbox input "true"
type input "$ 0.00"
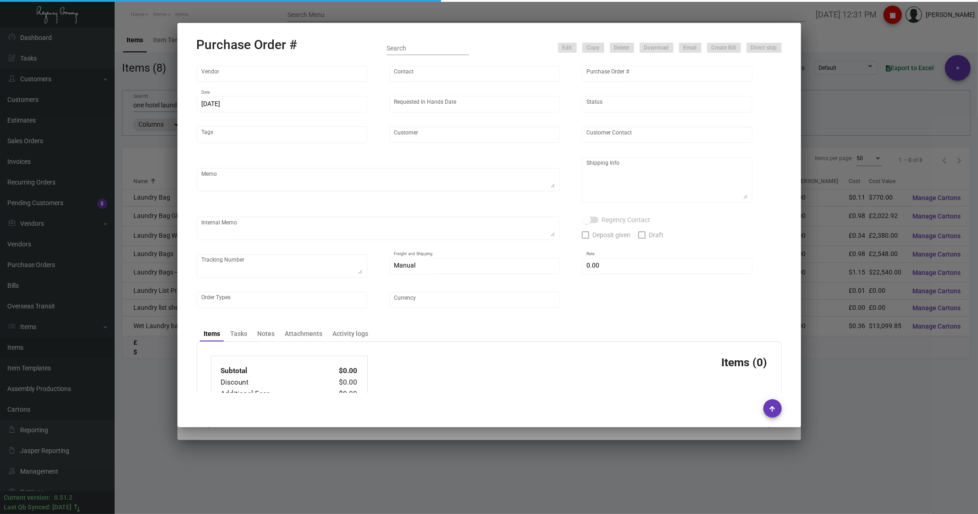
type input "United States Dollar $"
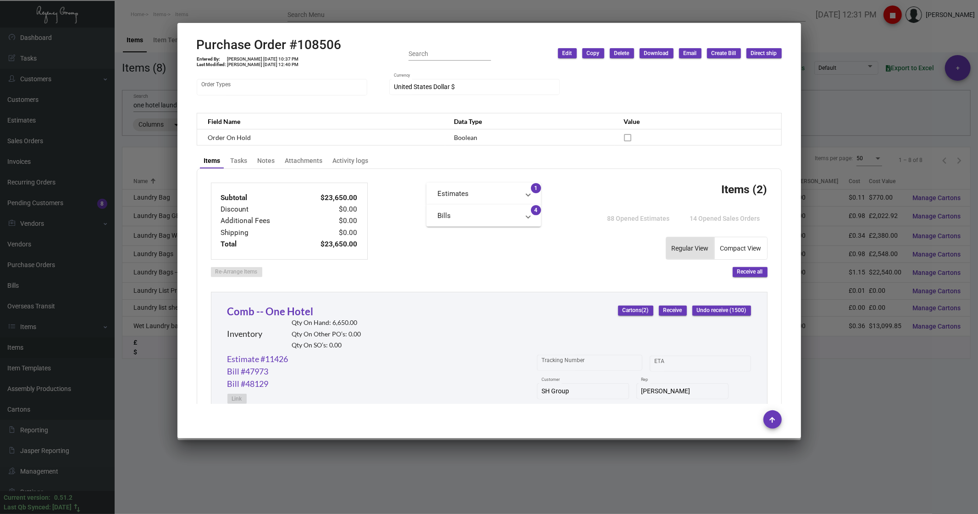
scroll to position [149, 0]
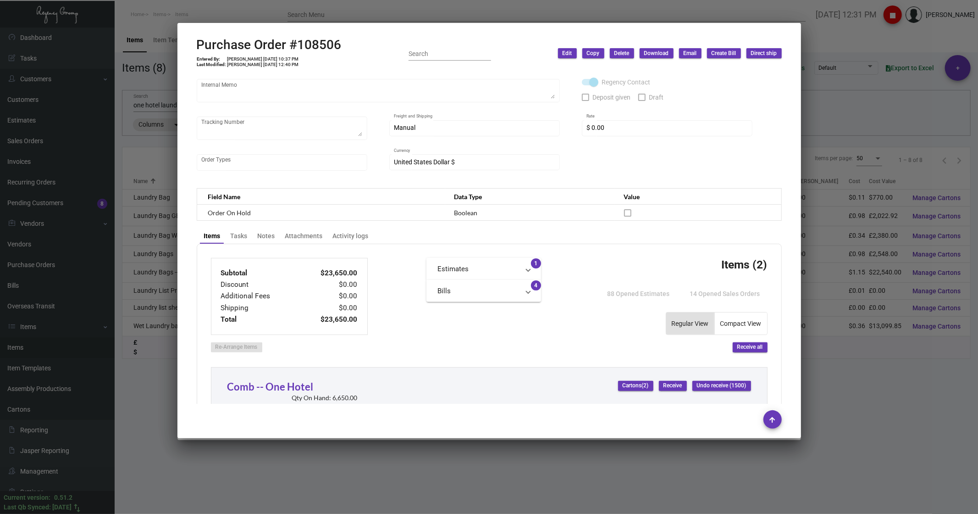
click at [851, 42] on div at bounding box center [489, 257] width 978 height 514
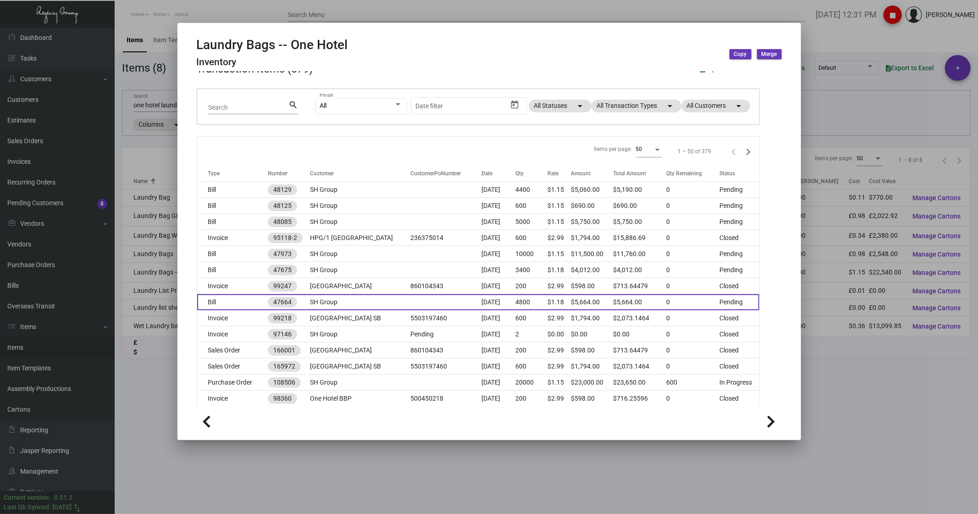
scroll to position [255, 0]
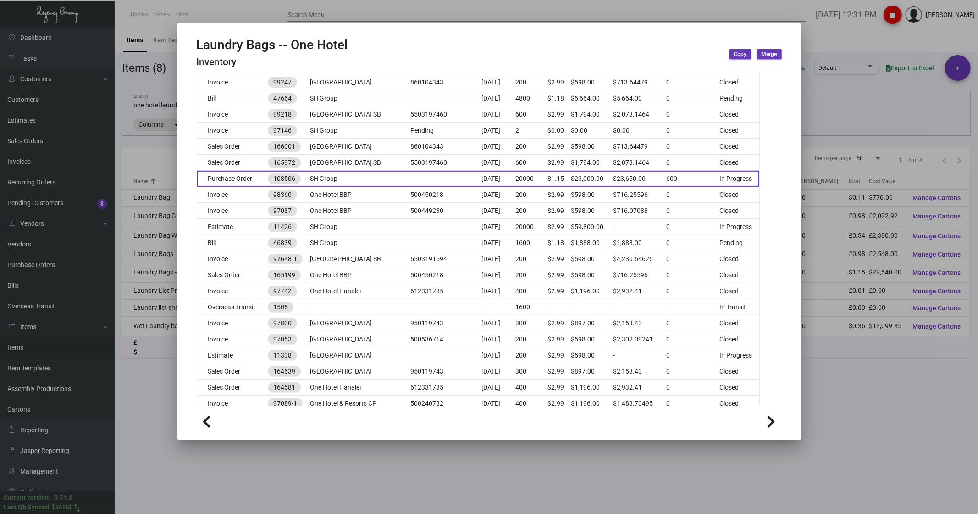
click at [215, 177] on td "Purchase Order" at bounding box center [232, 179] width 71 height 16
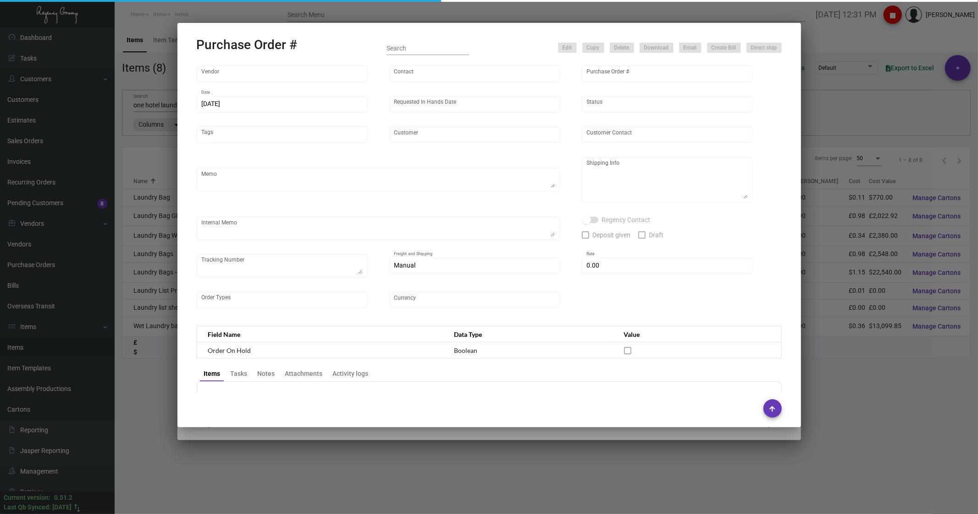
type input "Hangzhou [PERSON_NAME] Leisure Product Co. LTD"
type input "[PERSON_NAME]"
type input "108506"
type input "[DATE]"
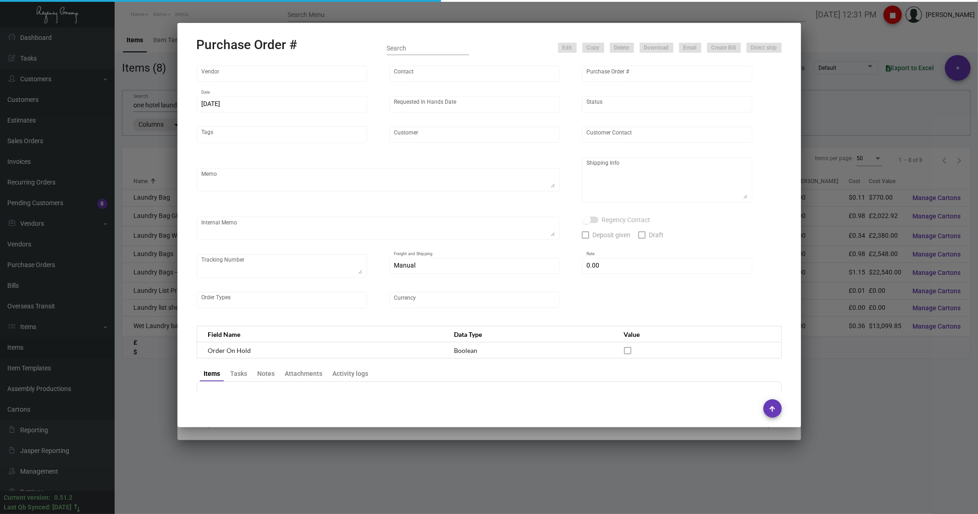
type input "SH Group"
type textarea "comb and 10K laundry bag ship out before CNY. 2600pcs laundry bag and 500pcs co…"
type textarea "Regency Group NJ - [PERSON_NAME] [STREET_ADDRESS]"
checkbox input "true"
type input "$ 0.00"
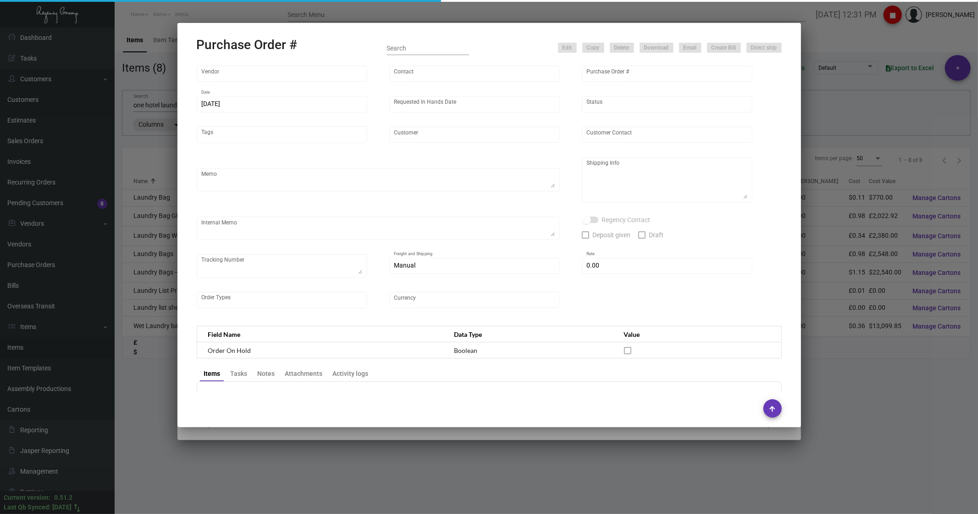
type input "United States Dollar $"
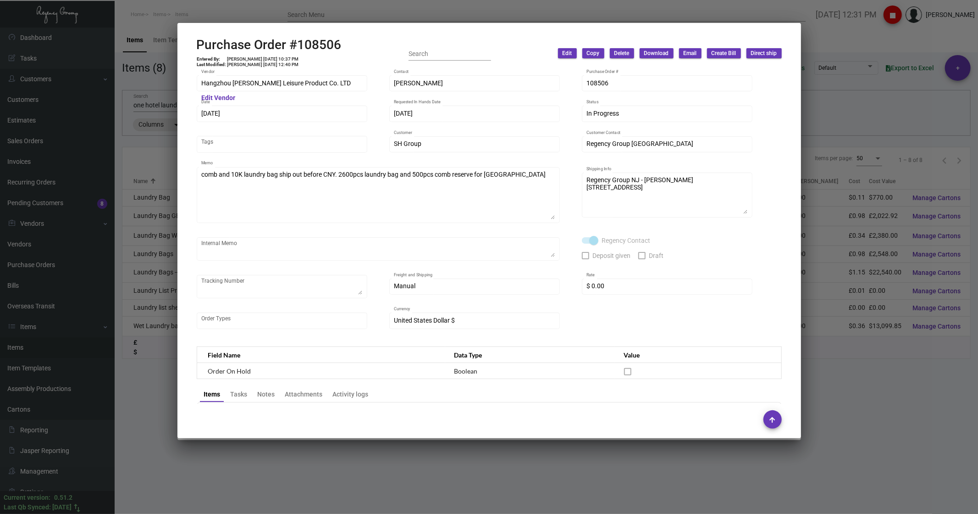
scroll to position [0, 0]
click at [853, 48] on div at bounding box center [489, 257] width 978 height 514
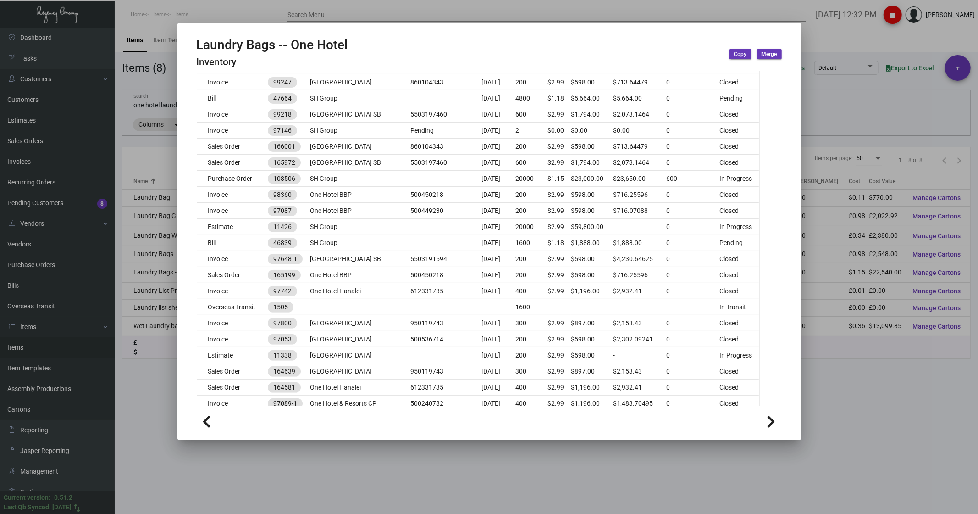
click at [853, 48] on div at bounding box center [489, 257] width 978 height 514
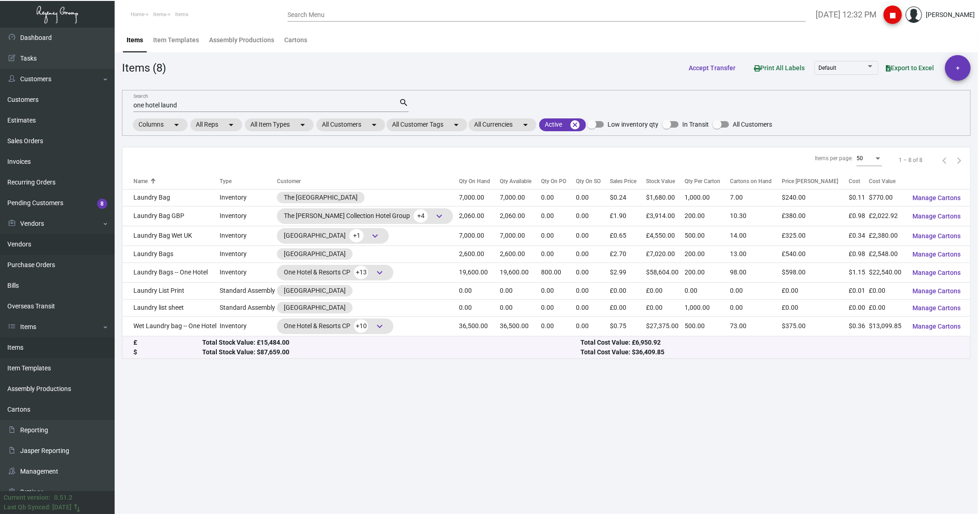
click at [58, 260] on link "Purchase Orders" at bounding box center [57, 265] width 115 height 21
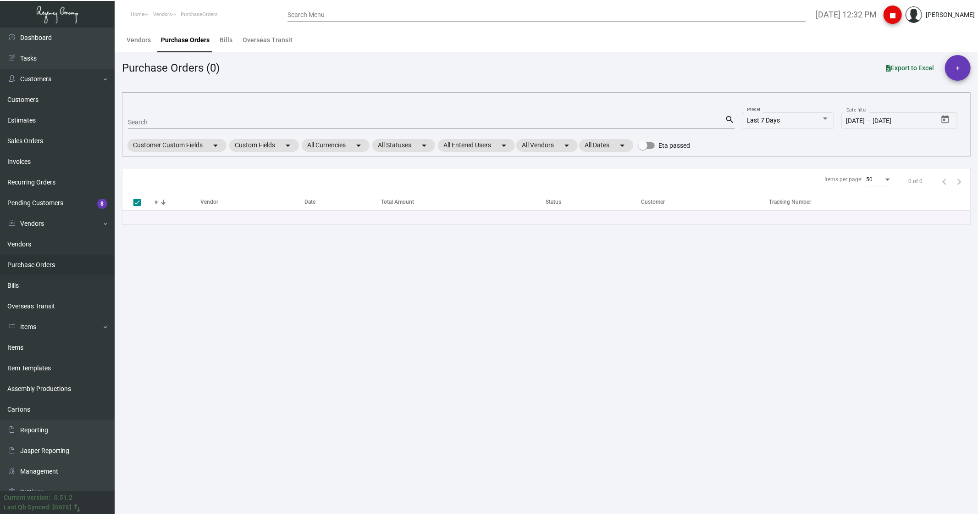
click at [153, 126] on div "Search" at bounding box center [426, 122] width 597 height 14
type input "88894"
checkbox input "false"
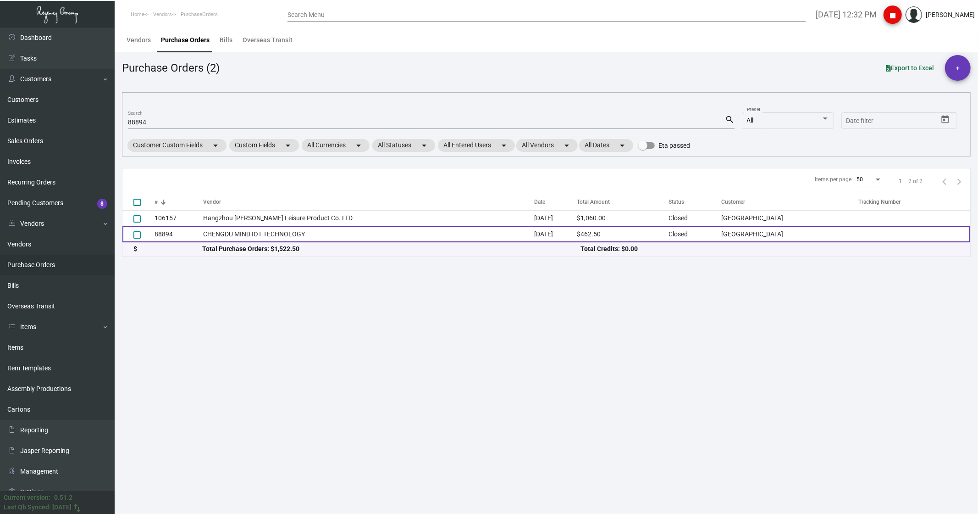
click at [234, 235] on td "CHENGDU MIND IOT TECHNOLOGY" at bounding box center [368, 234] width 331 height 16
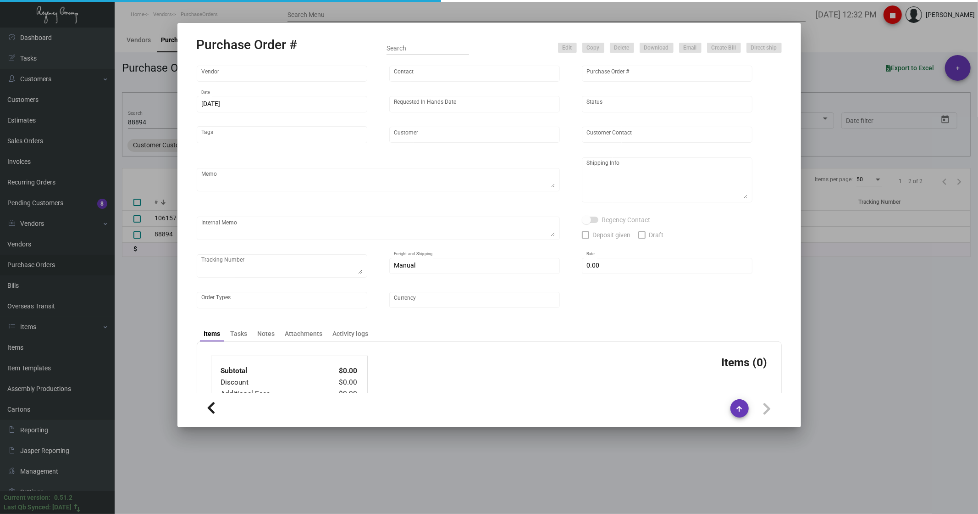
type input "CHENGDU MIND IOT TECHNOLOGY"
type input "[PERSON_NAME]"
type input "88894"
type input "[DATE]"
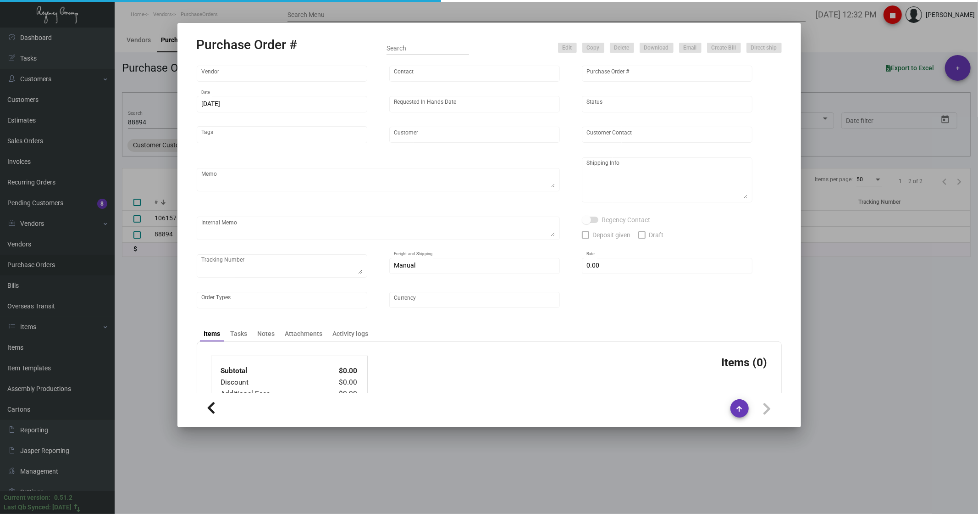
type input "[GEOGRAPHIC_DATA]"
type textarea "Half by AIR, half by BOAT"
type textarea "Regency Group NJ [PERSON_NAME] [STREET_ADDRESS]"
checkbox input "true"
type input "$ 0.00"
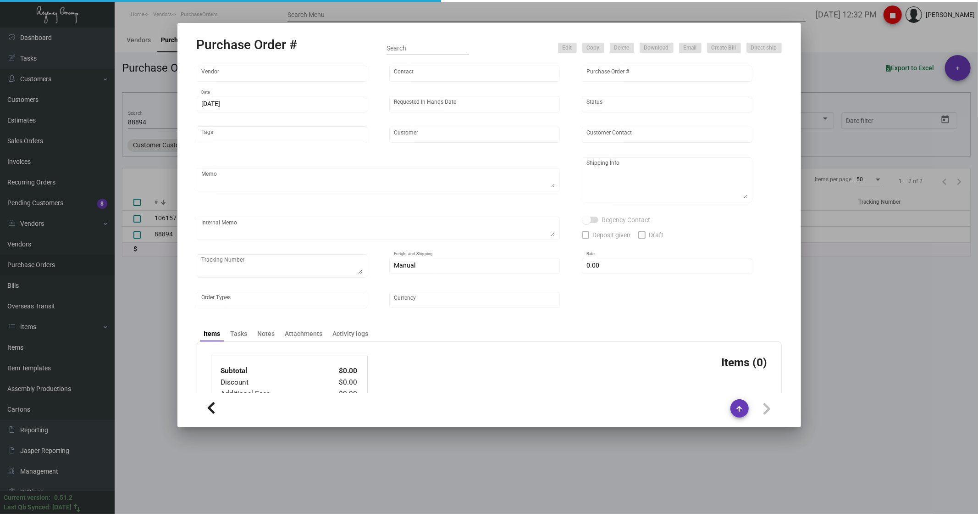
type input "United States Dollar $"
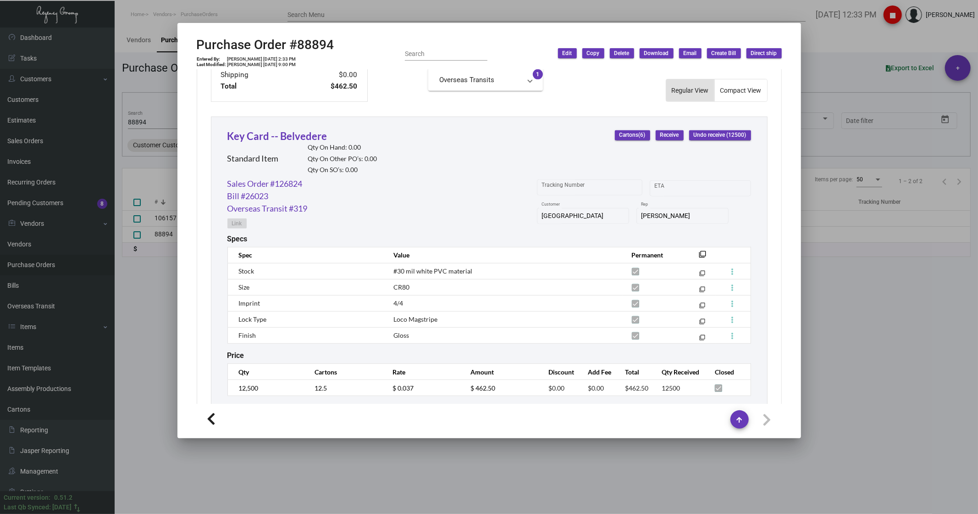
scroll to position [406, 0]
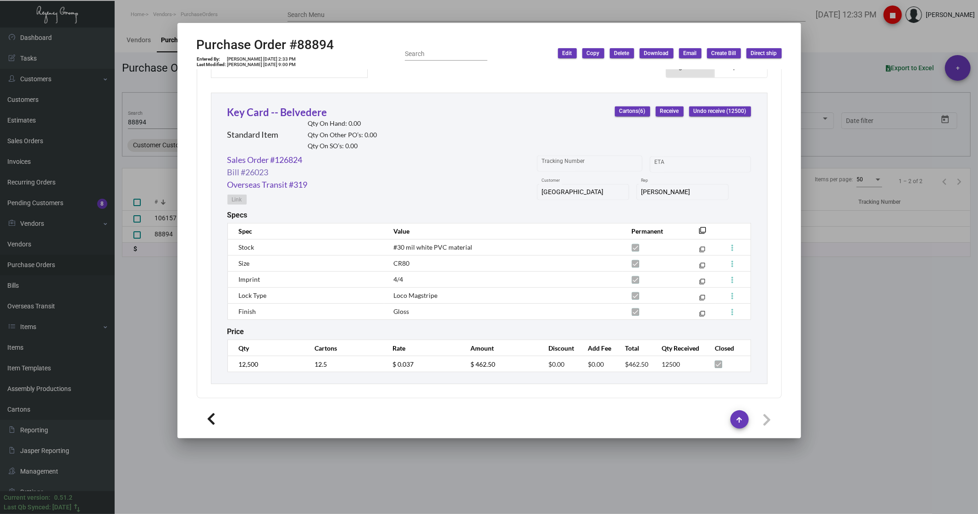
click at [244, 175] on link "Bill #26023" at bounding box center [247, 172] width 41 height 12
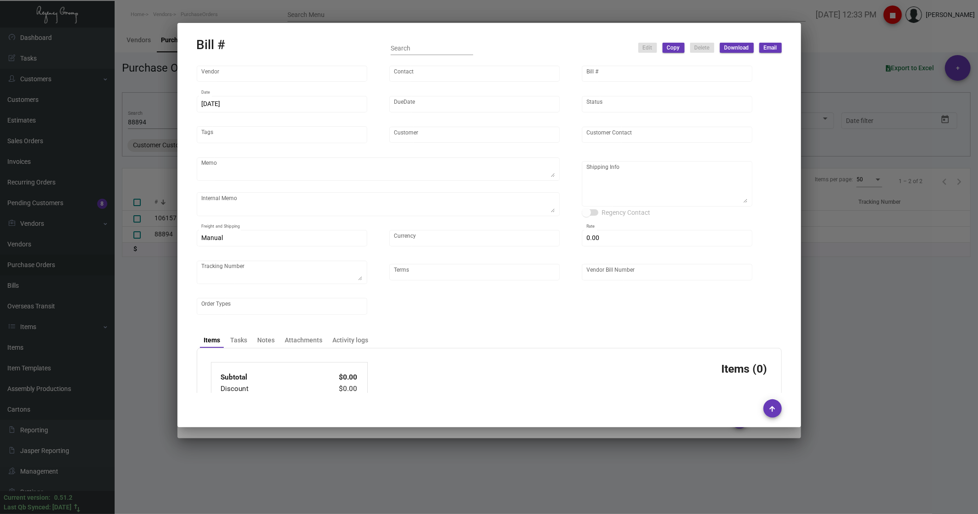
type input "CHENGDU MIND IOT TECHNOLOGY"
type input "[PERSON_NAME]"
type input "26023"
type input "[DATE]"
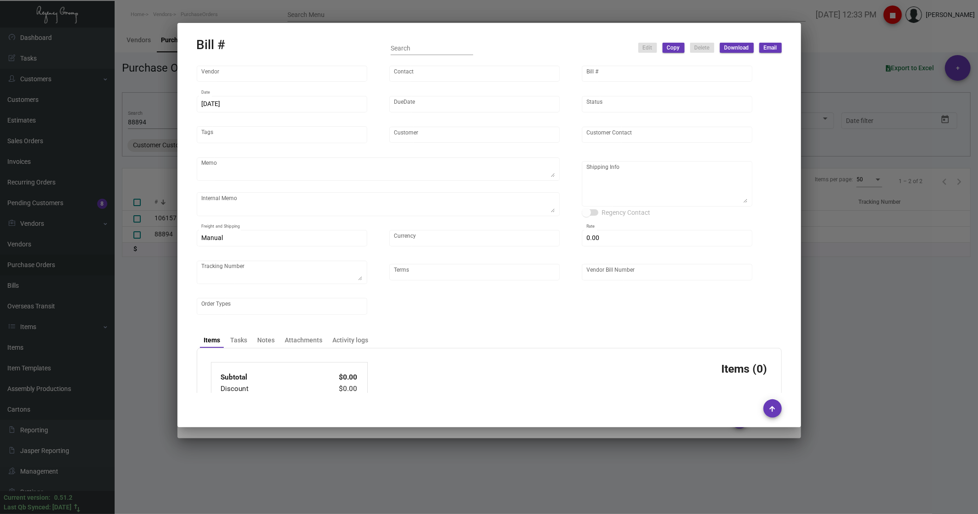
type textarea "Regency Group [STREET_ADDRESS][US_STATE] [PHONE_NUMBER]"
type input "United States Dollar $"
type input "$ 0.00"
type input "COD"
type input "MDA2213"
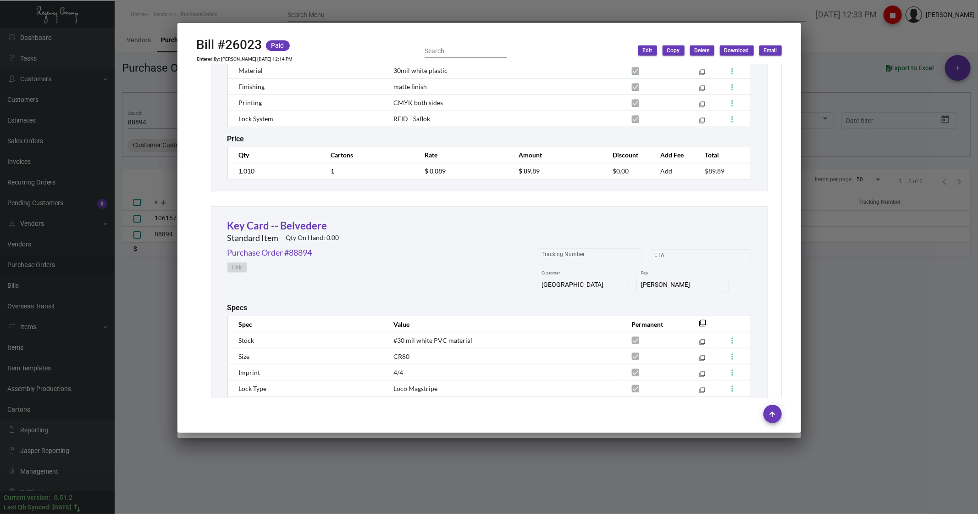
scroll to position [3414, 0]
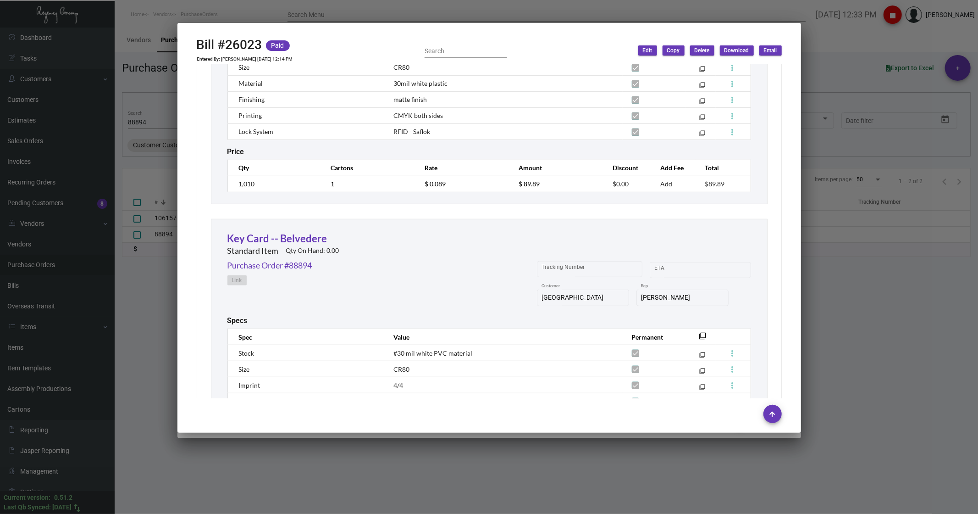
click at [432, 54] on input "Search" at bounding box center [466, 51] width 83 height 7
type input "bellv"
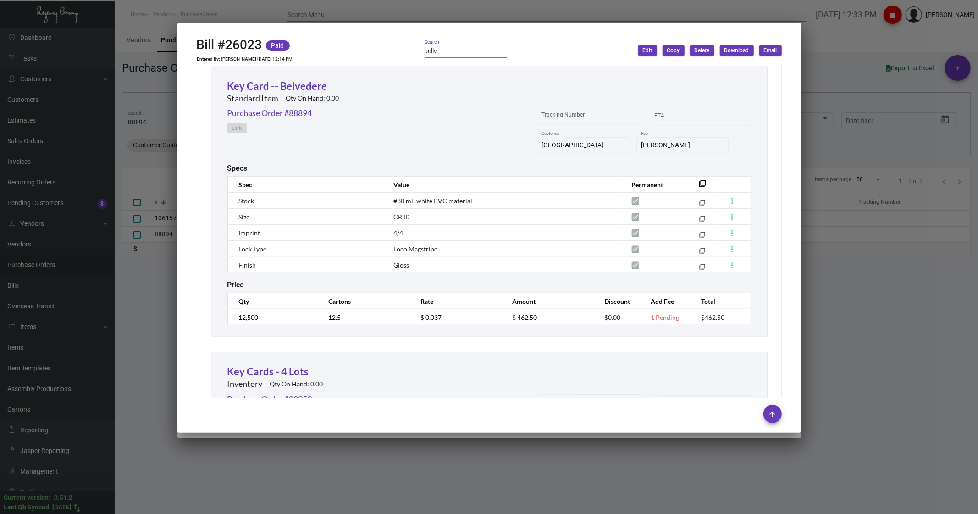
scroll to position [3567, 0]
click at [841, 300] on div at bounding box center [489, 257] width 978 height 514
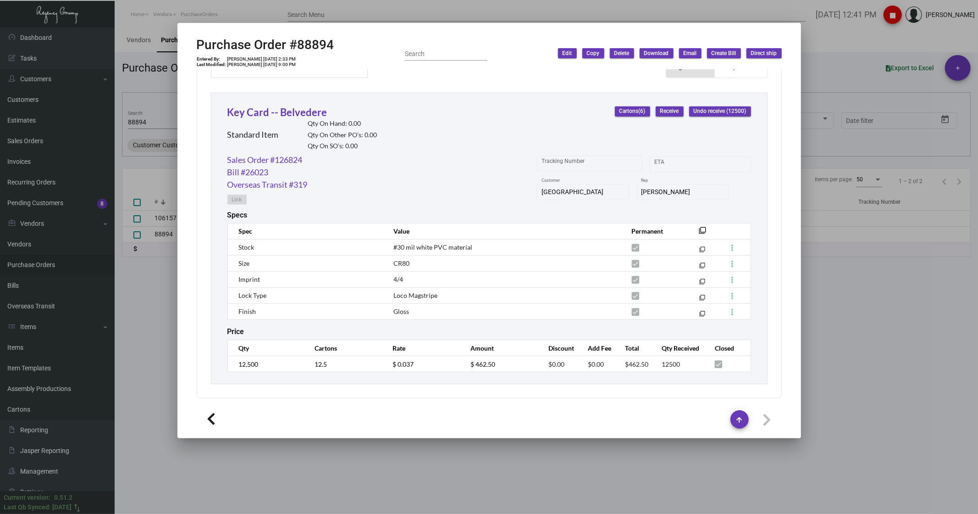
scroll to position [405, 0]
click at [158, 94] on div at bounding box center [489, 257] width 978 height 514
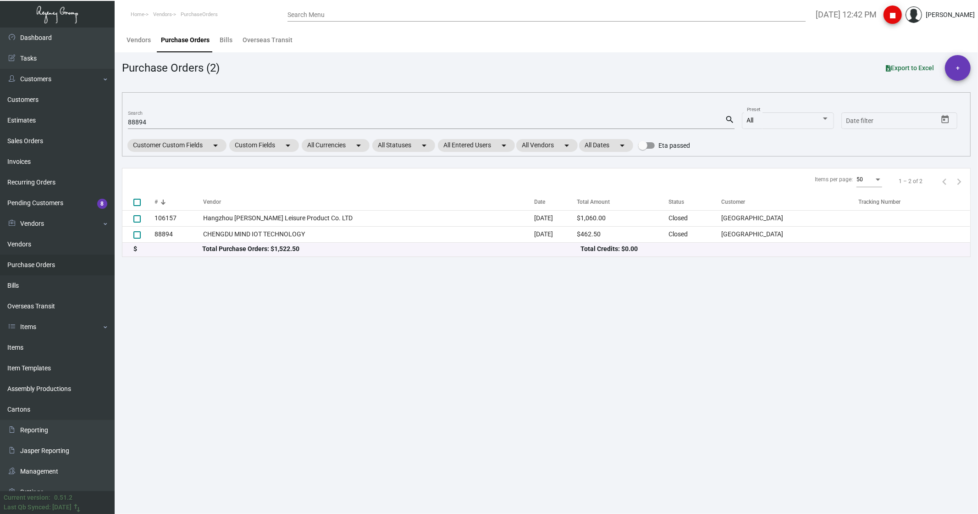
click at [155, 116] on div "88894 Search" at bounding box center [426, 122] width 597 height 14
click at [151, 116] on div "88894 Search" at bounding box center [426, 122] width 597 height 14
click at [148, 120] on input "88894" at bounding box center [426, 122] width 597 height 7
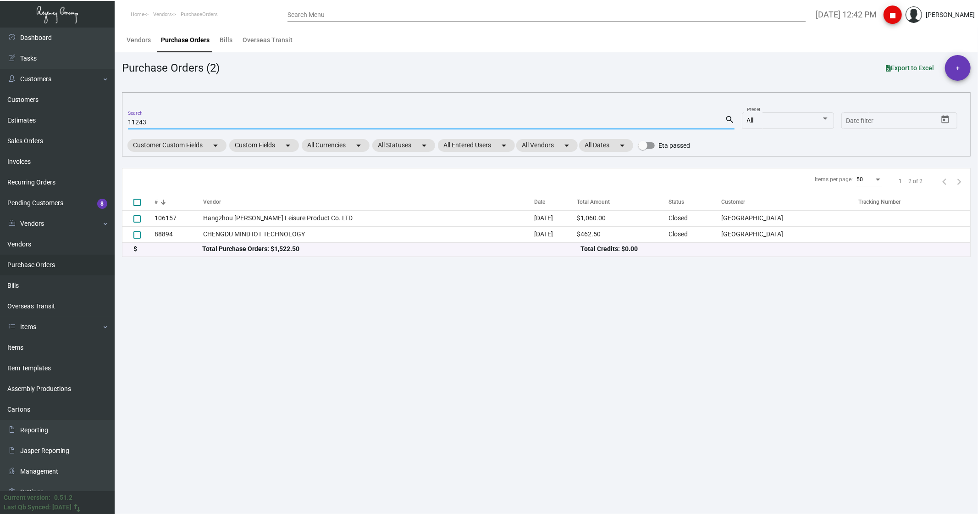
type input "11243"
